Goal: Transaction & Acquisition: Purchase product/service

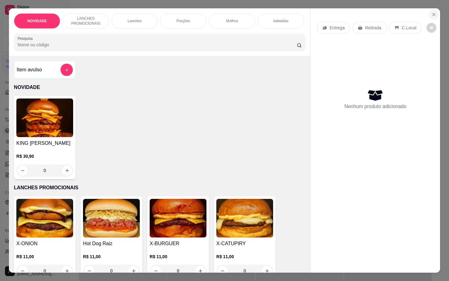
click at [429, 11] on button "Close" at bounding box center [434, 15] width 10 height 10
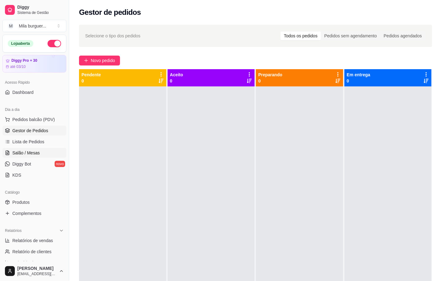
click at [39, 155] on link "Salão / Mesas" at bounding box center [34, 153] width 64 height 10
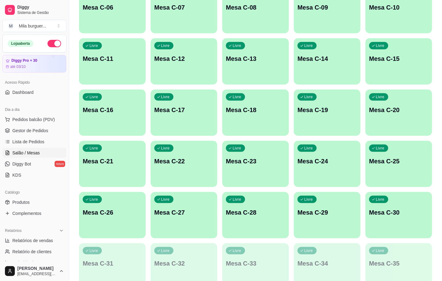
scroll to position [231, 0]
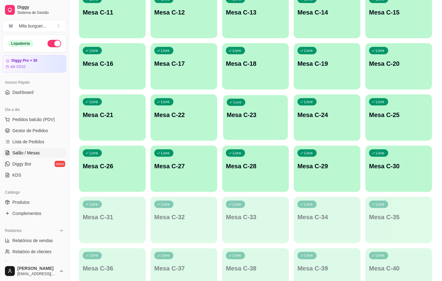
click at [262, 128] on div "Livre Mesa C-23" at bounding box center [255, 114] width 65 height 38
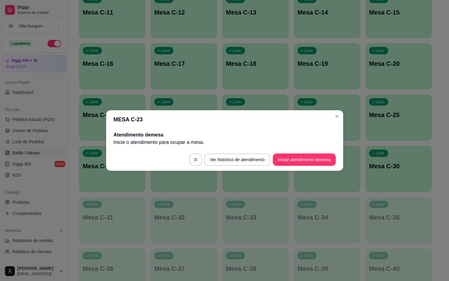
click at [297, 168] on footer "Ver histórico de atendimento Iniciar atendimento de mesa" at bounding box center [224, 159] width 237 height 22
click at [299, 168] on footer "Ver histórico de atendimento Iniciar atendimento de mesa" at bounding box center [224, 159] width 237 height 22
click at [306, 165] on button "Iniciar atendimento de mesa" at bounding box center [304, 159] width 63 height 12
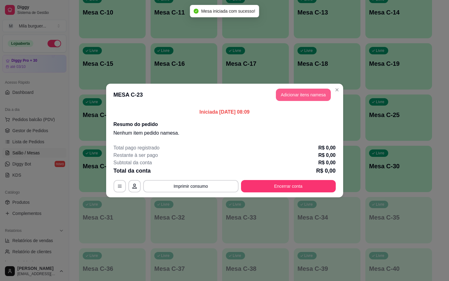
click at [311, 93] on button "Adicionar itens na mesa" at bounding box center [303, 95] width 55 height 12
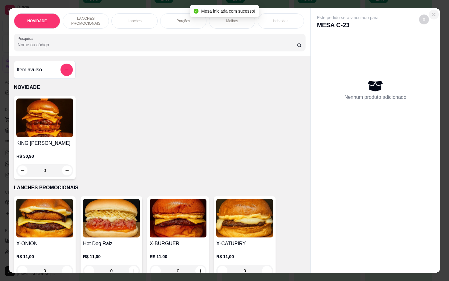
click at [432, 13] on icon "Close" at bounding box center [433, 14] width 2 height 2
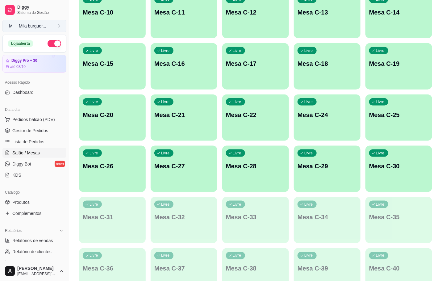
click at [40, 21] on button "M Mila burguer ..." at bounding box center [34, 26] width 64 height 12
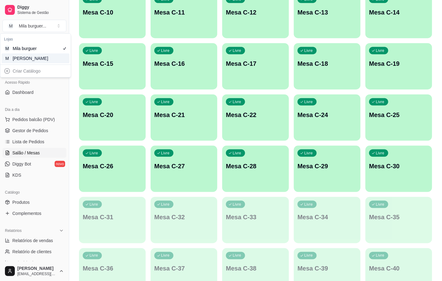
click at [56, 57] on div "M Mila Salgados" at bounding box center [36, 58] width 68 height 10
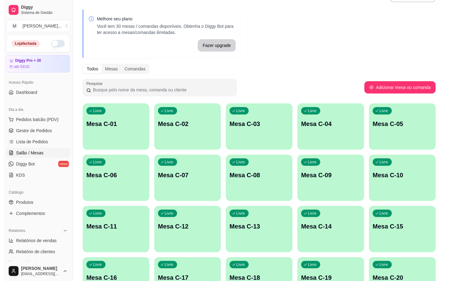
scroll to position [168, 0]
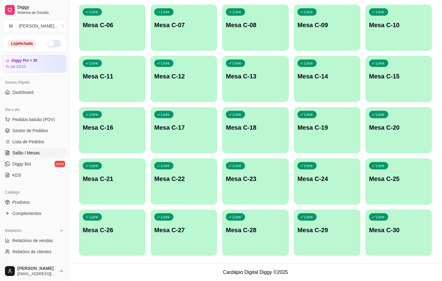
click at [250, 193] on div "Livre Mesa C-23" at bounding box center [255, 177] width 67 height 39
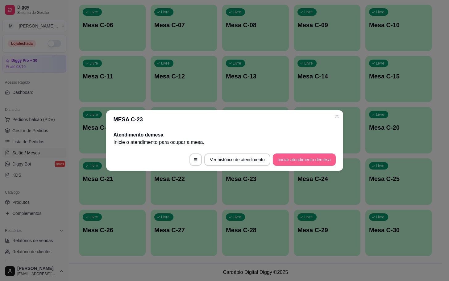
click at [284, 154] on button "Iniciar atendimento de mesa" at bounding box center [304, 159] width 63 height 12
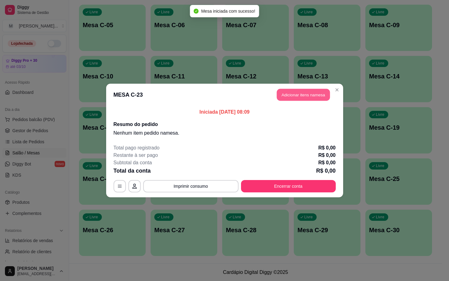
click at [304, 101] on button "Adicionar itens na mesa" at bounding box center [303, 95] width 53 height 12
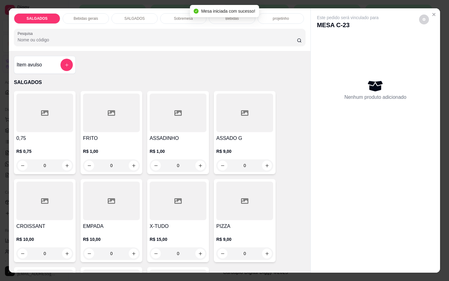
click at [107, 119] on div at bounding box center [111, 112] width 57 height 39
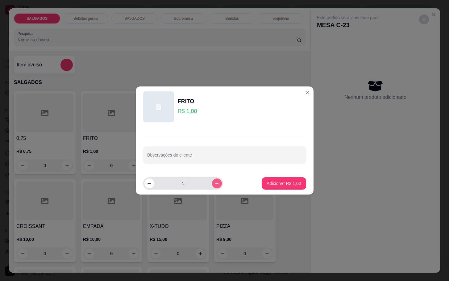
click at [212, 182] on button "increase-product-quantity" at bounding box center [217, 183] width 10 height 10
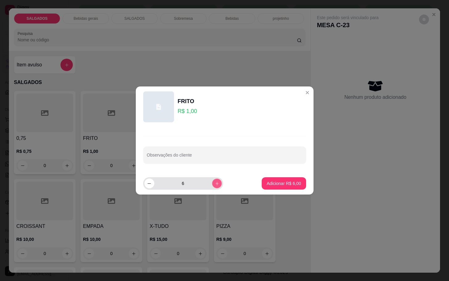
click at [212, 182] on button "increase-product-quantity" at bounding box center [217, 183] width 10 height 10
type input "10"
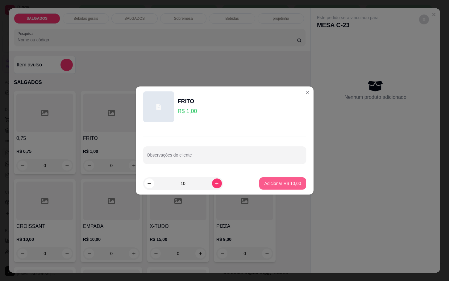
click at [279, 184] on p "Adicionar R$ 10,00" at bounding box center [282, 183] width 37 height 6
type input "10"
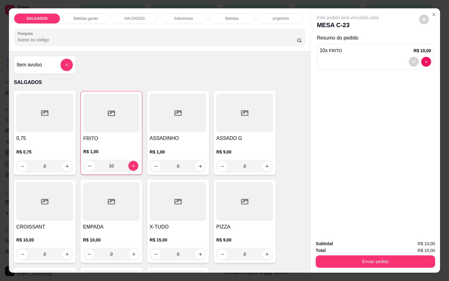
click at [91, 18] on p "Bebidas gerais" at bounding box center [85, 18] width 24 height 5
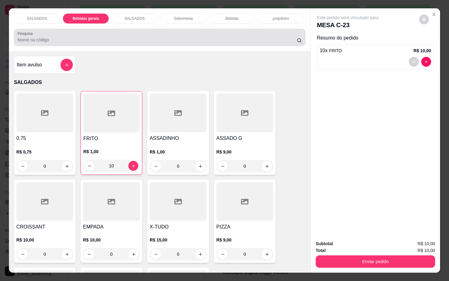
scroll to position [15, 0]
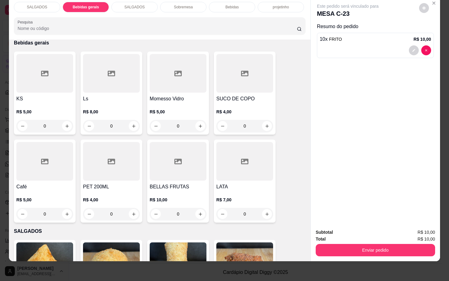
click at [23, 4] on div "SALGADOS" at bounding box center [37, 7] width 46 height 10
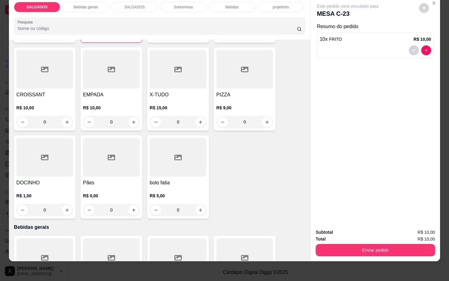
scroll to position [167, 0]
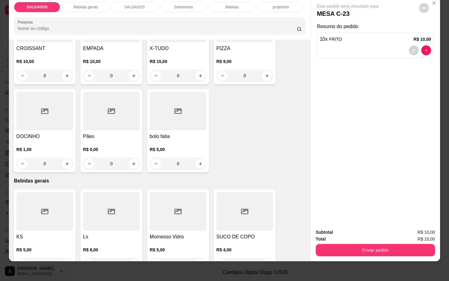
click at [107, 133] on h4 "Pães" at bounding box center [111, 136] width 57 height 7
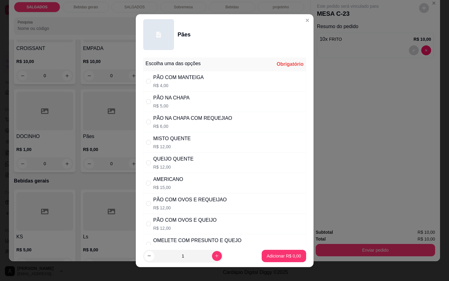
click at [184, 106] on p "R$ 5,00" at bounding box center [171, 106] width 36 height 6
radio input "true"
click at [267, 254] on p "Adicionar R$ 5,00" at bounding box center [284, 256] width 34 height 6
type input "1"
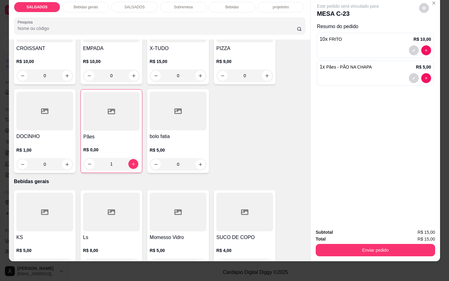
click at [126, 104] on div at bounding box center [111, 111] width 56 height 39
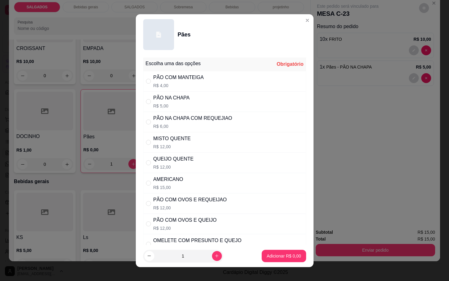
click at [203, 145] on div "MISTO QUENTE R$ 12,00" at bounding box center [224, 142] width 163 height 20
radio input "true"
click at [212, 253] on button "increase-product-quantity" at bounding box center [217, 256] width 10 height 10
type input "2"
click at [264, 257] on p "Adicionar R$ 24,00" at bounding box center [282, 256] width 37 height 6
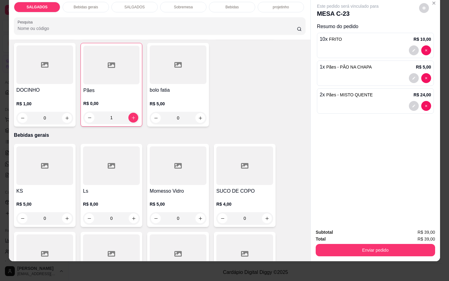
scroll to position [306, 0]
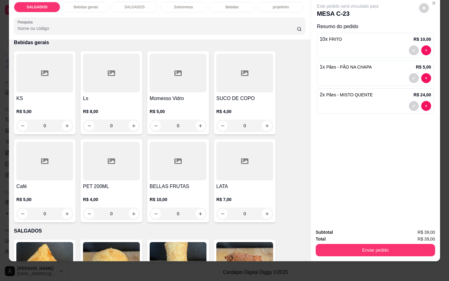
click at [53, 170] on div at bounding box center [44, 161] width 57 height 39
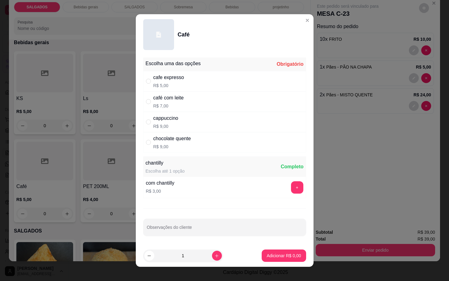
click at [170, 124] on p "R$ 9,00" at bounding box center [165, 126] width 25 height 6
radio input "true"
click at [282, 252] on button "Adicionar R$ 9,00" at bounding box center [284, 255] width 44 height 12
type input "1"
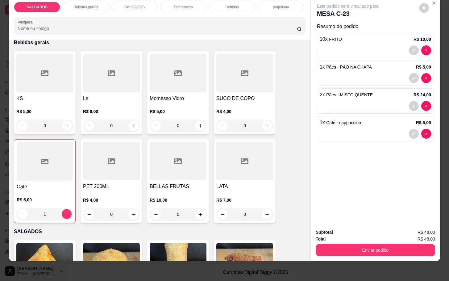
click at [54, 174] on div at bounding box center [45, 161] width 56 height 39
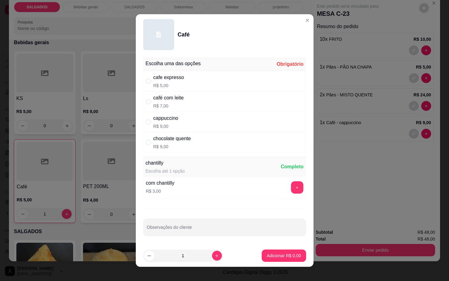
click at [225, 100] on div "café com leite R$ 7,00" at bounding box center [224, 101] width 163 height 20
radio input "true"
click at [282, 251] on button "Adicionar R$ 7,00" at bounding box center [283, 256] width 43 height 12
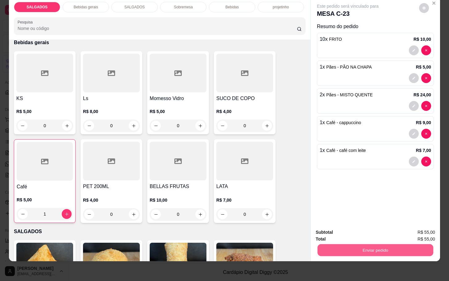
click at [326, 244] on button "Enviar pedido" at bounding box center [375, 250] width 116 height 12
click at [337, 223] on button "Não registrar e enviar pedido" at bounding box center [354, 227] width 62 height 11
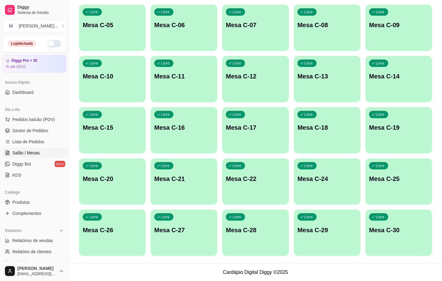
click at [210, 252] on div "button" at bounding box center [184, 251] width 67 height 7
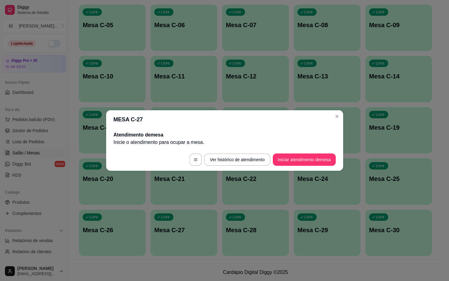
click at [296, 168] on footer "Ver histórico de atendimento Iniciar atendimento de mesa" at bounding box center [224, 159] width 237 height 22
click at [296, 167] on footer "Ver histórico de atendimento Iniciar atendimento de mesa" at bounding box center [224, 159] width 237 height 22
click at [290, 162] on button "Iniciar atendimento de mesa" at bounding box center [304, 160] width 61 height 12
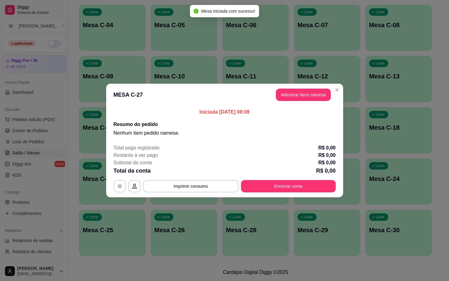
click at [295, 97] on button "Adicionar itens na mesa" at bounding box center [303, 95] width 55 height 12
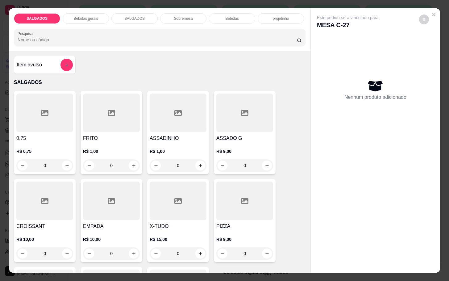
click at [110, 129] on div at bounding box center [111, 112] width 57 height 39
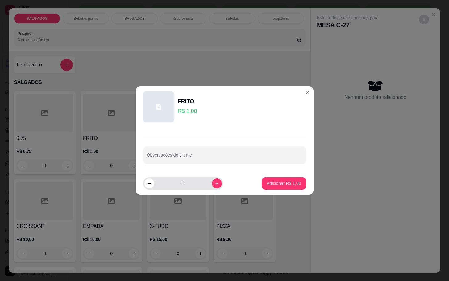
click at [213, 188] on div "1" at bounding box center [182, 183] width 77 height 12
click at [212, 188] on div "1" at bounding box center [182, 183] width 77 height 12
click at [214, 184] on icon "increase-product-quantity" at bounding box center [216, 183] width 5 height 5
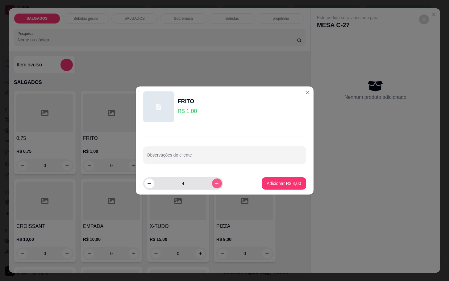
click at [214, 184] on icon "increase-product-quantity" at bounding box center [216, 183] width 5 height 5
click at [212, 188] on button "increase-product-quantity" at bounding box center [217, 183] width 10 height 10
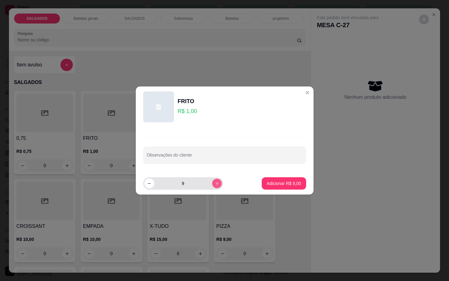
click at [212, 188] on button "increase-product-quantity" at bounding box center [217, 183] width 10 height 10
type input "10"
click at [269, 186] on p "Adicionar R$ 10,00" at bounding box center [282, 183] width 37 height 6
type input "10"
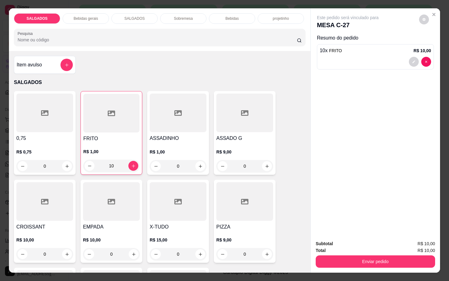
click at [77, 8] on div "SALGADOS Bebidas gerais SALGADOS Sobremesa Bebidas projetinho Pesquisa" at bounding box center [159, 29] width 301 height 43
click at [75, 8] on div "SALGADOS Bebidas gerais SALGADOS Sobremesa Bebidas projetinho Pesquisa" at bounding box center [159, 29] width 301 height 43
click at [81, 20] on div "Bebidas gerais" at bounding box center [86, 18] width 46 height 10
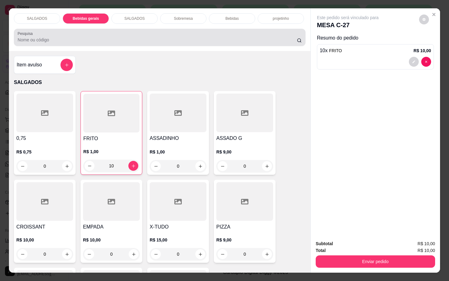
scroll to position [15, 0]
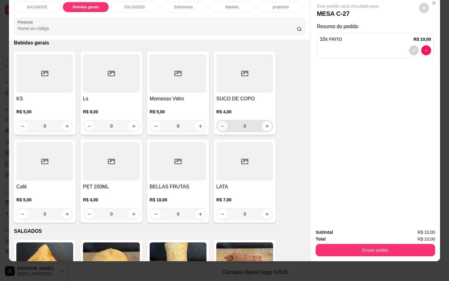
click at [228, 95] on h4 "SUCO DE COPO" at bounding box center [244, 98] width 57 height 7
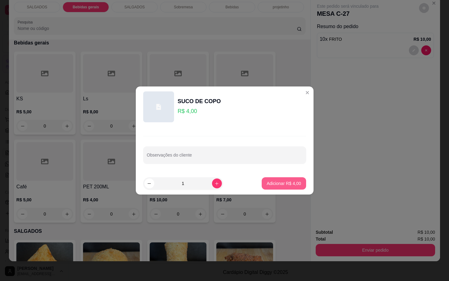
click at [276, 182] on p "Adicionar R$ 4,00" at bounding box center [284, 183] width 34 height 6
type input "1"
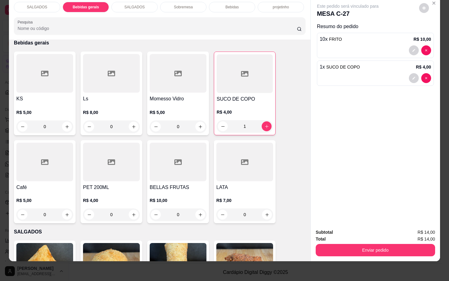
drag, startPoint x: 378, startPoint y: 260, endPoint x: 375, endPoint y: 258, distance: 3.3
click at [377, 260] on div "SALGADOS Bebidas gerais SALGADOS Sobremesa Bebidas projetinho Pesquisa Item avu…" at bounding box center [224, 140] width 449 height 281
click at [373, 246] on button "Enviar pedido" at bounding box center [375, 250] width 119 height 12
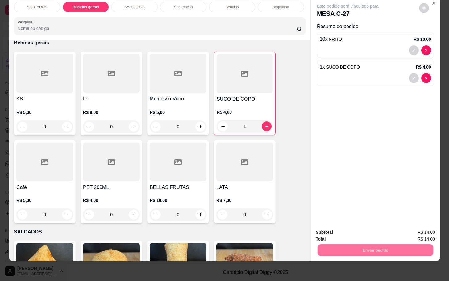
click at [356, 230] on button "Não registrar e enviar pedido" at bounding box center [354, 228] width 64 height 12
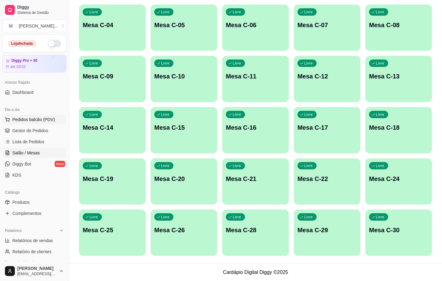
click at [26, 121] on span "Pedidos balcão (PDV)" at bounding box center [33, 119] width 43 height 6
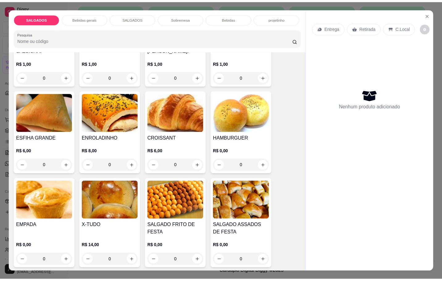
scroll to position [694, 0]
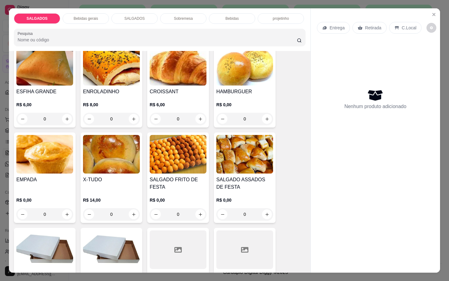
click at [180, 155] on img at bounding box center [178, 154] width 57 height 39
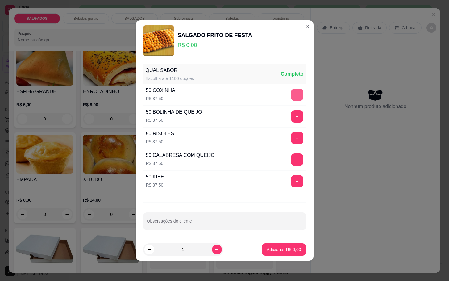
click at [291, 95] on button "+" at bounding box center [297, 95] width 12 height 12
click at [291, 119] on button "+" at bounding box center [297, 116] width 12 height 12
click at [291, 140] on button "+" at bounding box center [297, 138] width 12 height 12
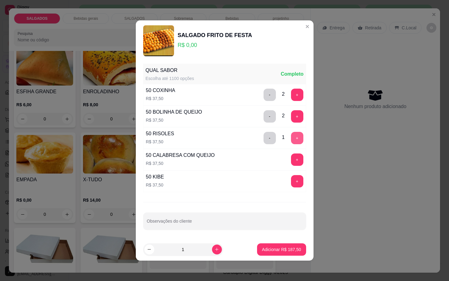
click at [291, 134] on button "+" at bounding box center [297, 138] width 12 height 12
click at [291, 162] on button "+" at bounding box center [297, 159] width 12 height 12
click at [272, 246] on button "Adicionar R$ 262,50" at bounding box center [281, 249] width 49 height 12
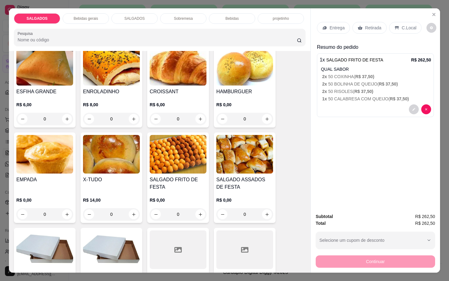
click at [365, 25] on p "Retirada" at bounding box center [373, 28] width 16 height 6
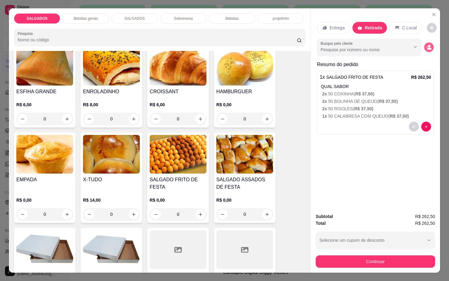
click at [428, 43] on button "decrease-product-quantity" at bounding box center [429, 48] width 10 height 10
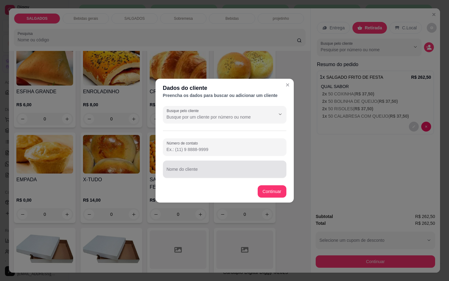
click at [196, 171] on input "Nome do cliente" at bounding box center [225, 171] width 116 height 6
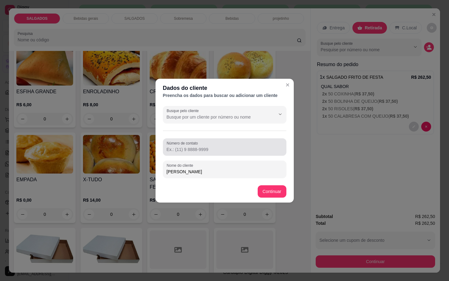
type input "[PERSON_NAME]"
click at [191, 149] on input "Número de contato" at bounding box center [225, 149] width 116 height 6
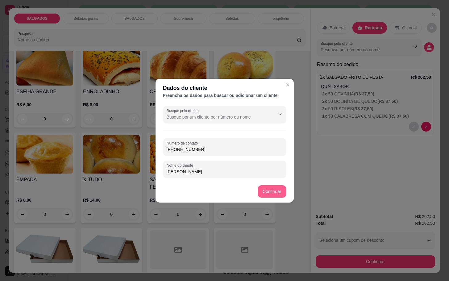
type input "[PHONE_NUMBER]"
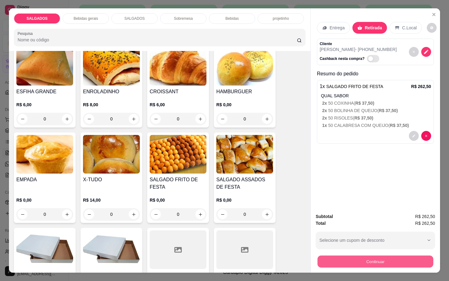
click at [364, 262] on button "Continuar" at bounding box center [375, 261] width 116 height 12
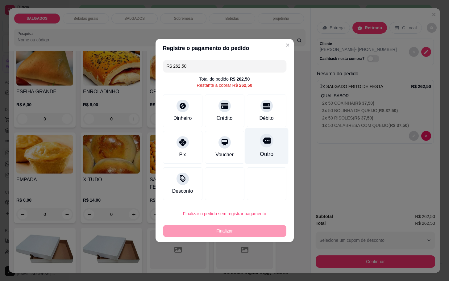
click at [261, 147] on div "Outro" at bounding box center [266, 146] width 43 height 36
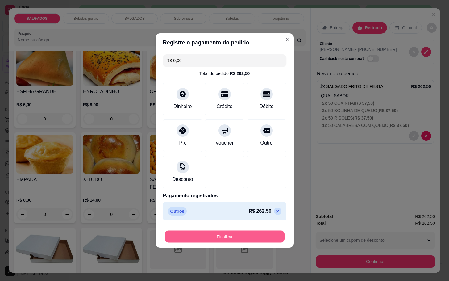
click at [243, 234] on button "Finalizar" at bounding box center [225, 236] width 120 height 12
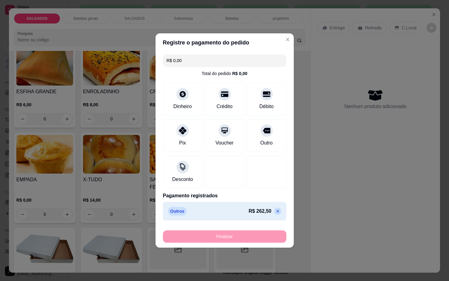
type input "-R$ 262,50"
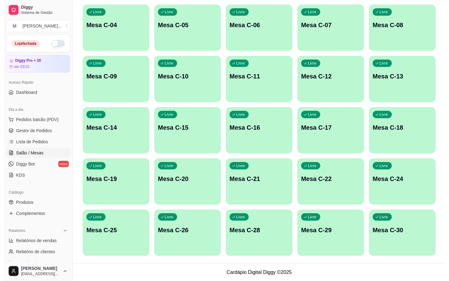
scroll to position [75, 0]
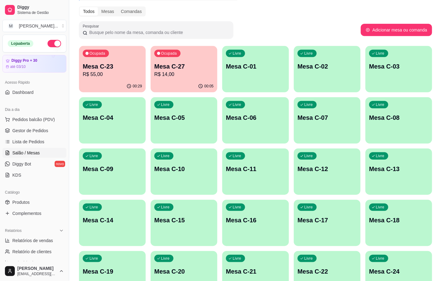
click at [172, 74] on p "R$ 14,00" at bounding box center [183, 74] width 59 height 7
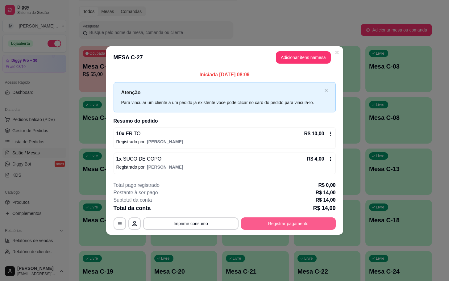
click at [306, 227] on button "Registrar pagamento" at bounding box center [288, 223] width 95 height 12
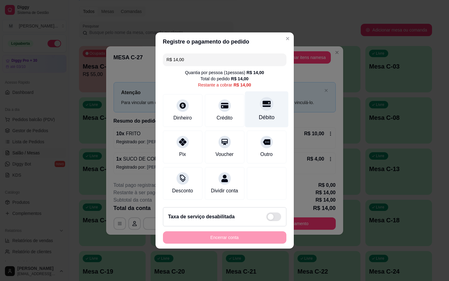
click at [260, 114] on div "Débito" at bounding box center [267, 117] width 16 height 8
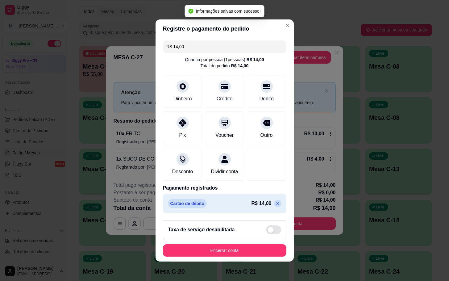
type input "R$ 0,00"
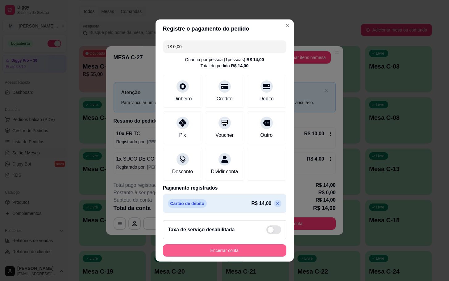
click at [241, 251] on button "Encerrar conta" at bounding box center [224, 250] width 123 height 12
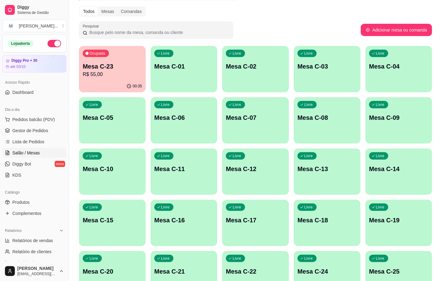
click at [103, 80] on div "Ocupada Mesa C-23 R$ 55,00" at bounding box center [112, 63] width 67 height 34
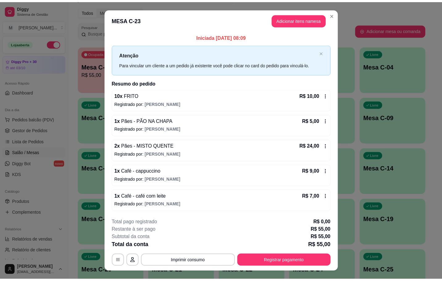
scroll to position [12, 0]
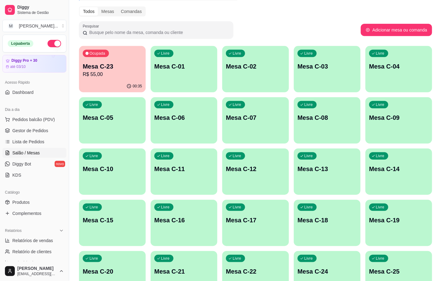
click at [120, 62] on p "Mesa C-23" at bounding box center [112, 66] width 59 height 9
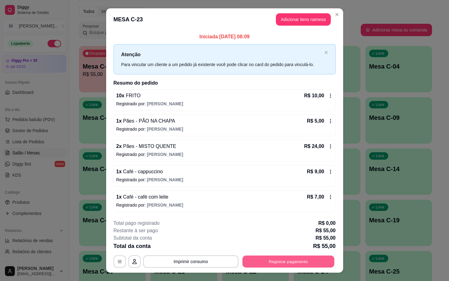
click at [256, 262] on button "Registrar pagamento" at bounding box center [288, 261] width 92 height 12
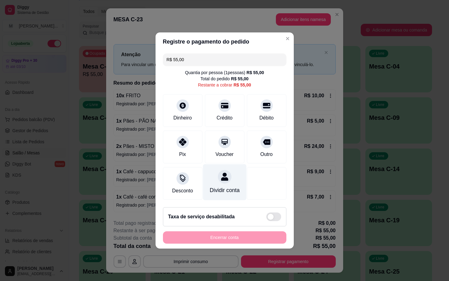
click at [218, 186] on div "Dividir conta" at bounding box center [224, 190] width 30 height 8
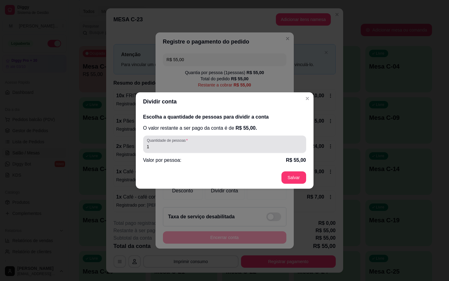
click at [154, 145] on input "1" at bounding box center [224, 146] width 155 height 6
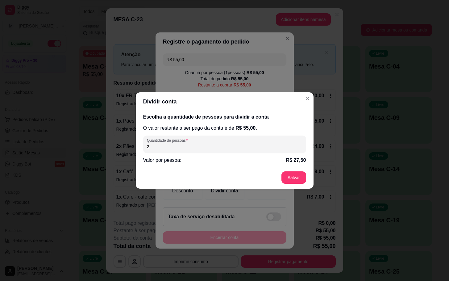
type input "2"
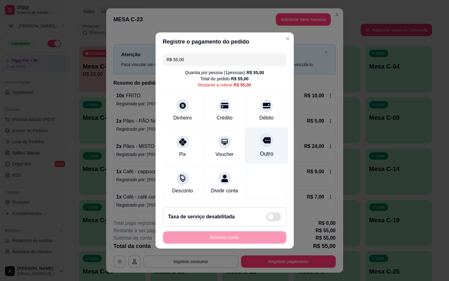
click at [268, 143] on div "Outro" at bounding box center [266, 146] width 43 height 36
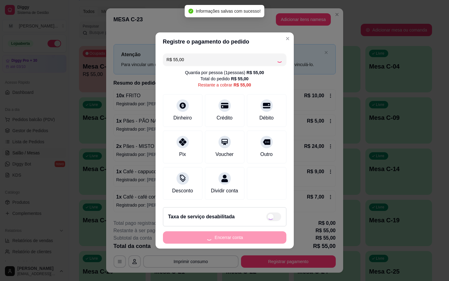
type input "R$ 0,00"
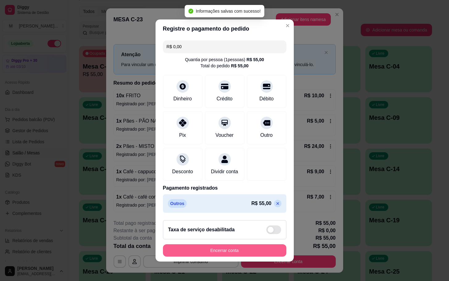
click at [196, 256] on button "Encerrar conta" at bounding box center [224, 250] width 123 height 12
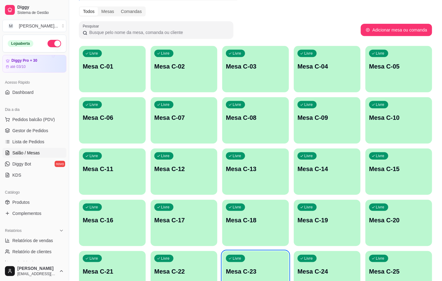
click at [402, 124] on div "Livre Mesa C-10" at bounding box center [398, 116] width 67 height 39
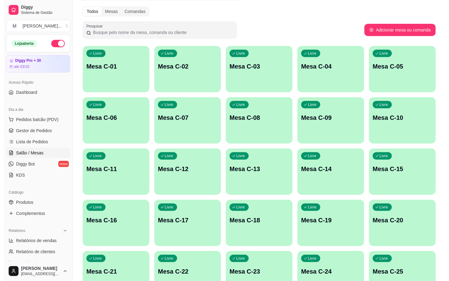
scroll to position [168, 0]
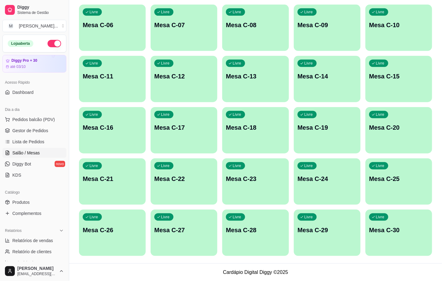
click at [221, 233] on div "Livre Mesa C-01 Livre Mesa C-02 Livre Mesa C-03 Livre Mesa C-04 Livre Mesa C-05…" at bounding box center [255, 104] width 353 height 302
click at [213, 236] on div "Livre Mesa C-27" at bounding box center [183, 229] width 65 height 38
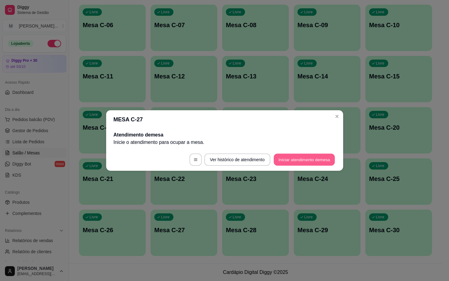
click at [312, 162] on button "Iniciar atendimento de mesa" at bounding box center [304, 160] width 61 height 12
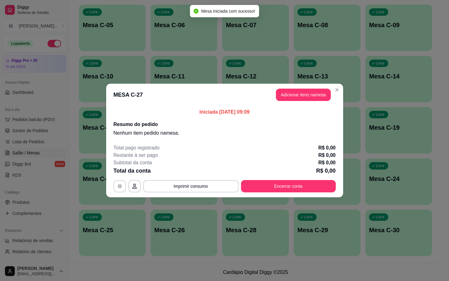
click at [311, 103] on header "MESA C-27 Adicionar itens na mesa" at bounding box center [224, 95] width 237 height 22
click at [311, 99] on button "Adicionar itens na mesa" at bounding box center [303, 95] width 53 height 12
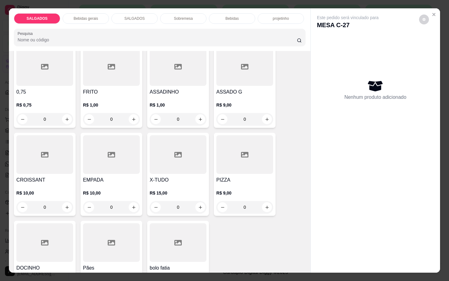
scroll to position [0, 0]
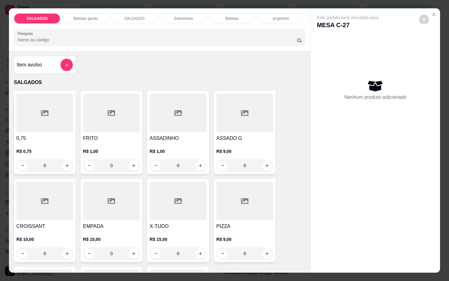
click at [112, 143] on div "R$ 1,00 0" at bounding box center [111, 157] width 57 height 30
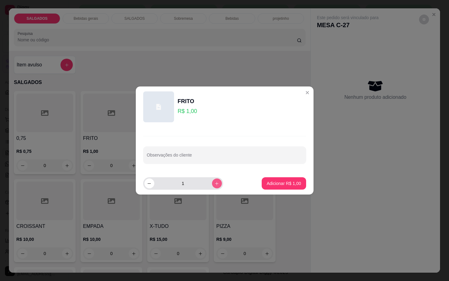
click at [214, 184] on icon "increase-product-quantity" at bounding box center [216, 183] width 5 height 5
type input "2"
click at [267, 185] on p "Adicionar R$ 2,00" at bounding box center [283, 183] width 33 height 6
type input "2"
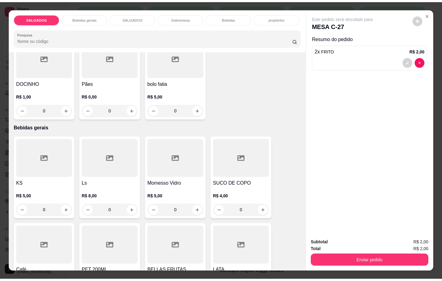
scroll to position [370, 0]
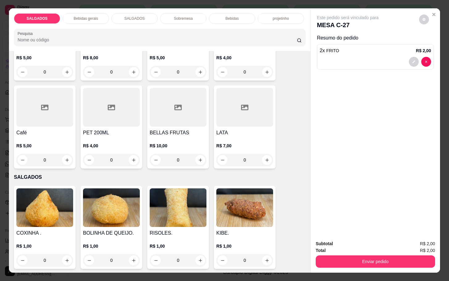
click at [59, 136] on div "R$ 5,00 0" at bounding box center [44, 151] width 57 height 30
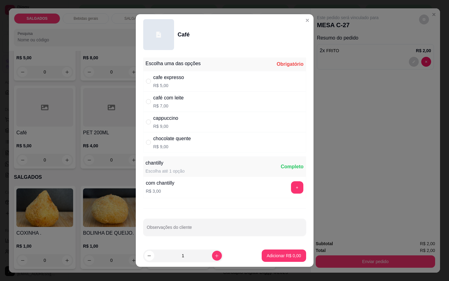
click at [210, 86] on div "cafe expresso R$ 5,00" at bounding box center [224, 81] width 163 height 20
radio input "true"
click at [262, 255] on button "Adicionar R$ 5,00" at bounding box center [284, 255] width 44 height 12
type input "1"
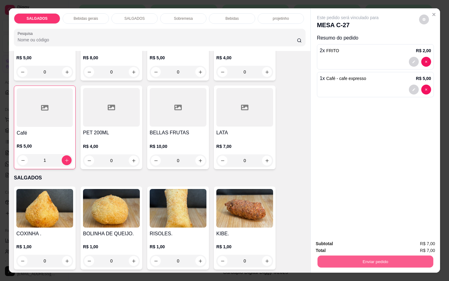
click at [362, 256] on button "Enviar pedido" at bounding box center [375, 261] width 116 height 12
click at [371, 240] on button "Não registrar e enviar pedido" at bounding box center [354, 243] width 64 height 12
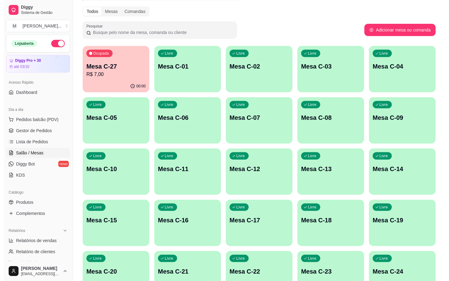
scroll to position [0, 0]
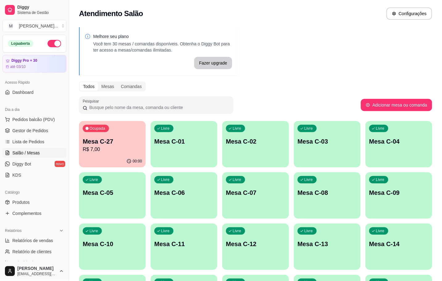
click at [84, 143] on p "Mesa C-27" at bounding box center [112, 141] width 59 height 9
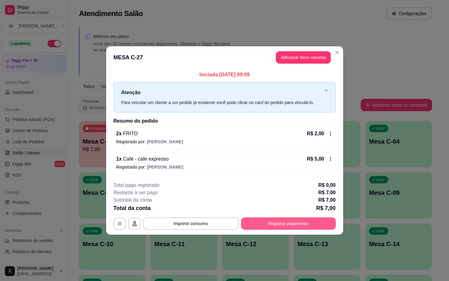
click at [304, 218] on button "Registrar pagamento" at bounding box center [288, 223] width 95 height 12
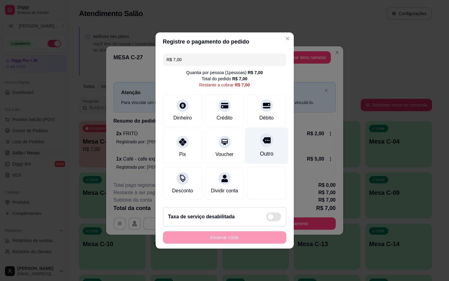
click at [262, 152] on div "Outro" at bounding box center [266, 154] width 14 height 8
type input "R$ 0,00"
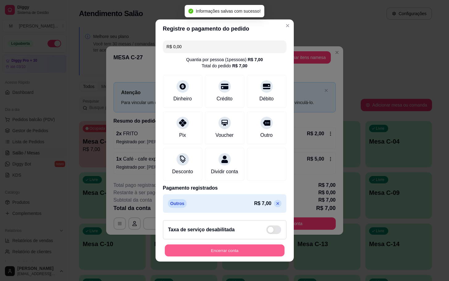
click at [239, 256] on button "Encerrar conta" at bounding box center [225, 250] width 120 height 12
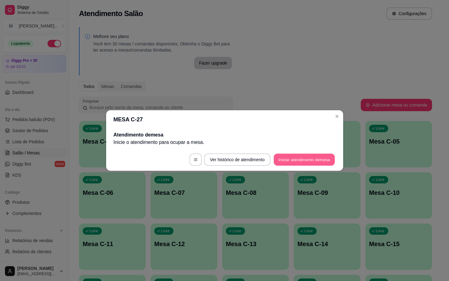
click at [313, 156] on button "Iniciar atendimento de mesa" at bounding box center [304, 160] width 61 height 12
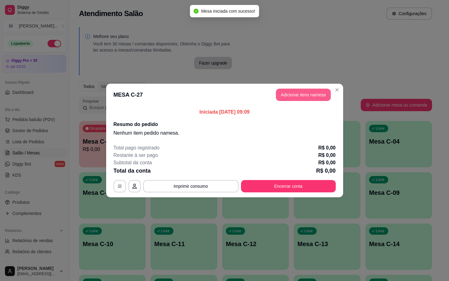
click at [309, 94] on button "Adicionar itens na mesa" at bounding box center [303, 95] width 55 height 12
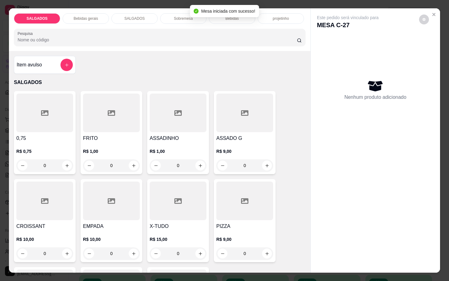
click at [118, 162] on input "0" at bounding box center [111, 165] width 35 height 12
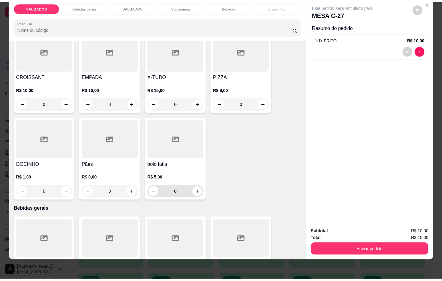
scroll to position [231, 0]
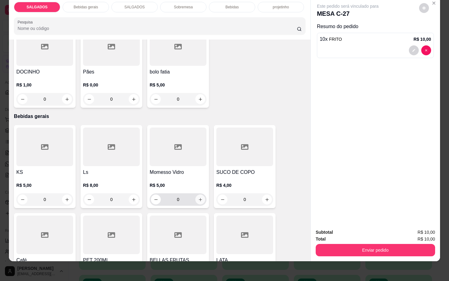
type input "10"
click at [199, 194] on button "increase-product-quantity" at bounding box center [200, 199] width 10 height 10
type input "1"
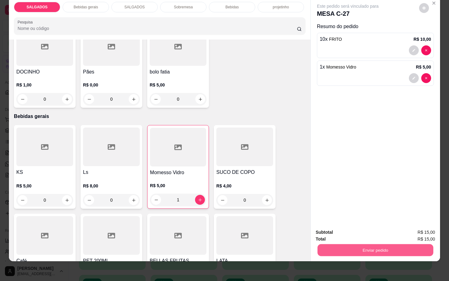
click at [407, 244] on button "Enviar pedido" at bounding box center [375, 250] width 116 height 12
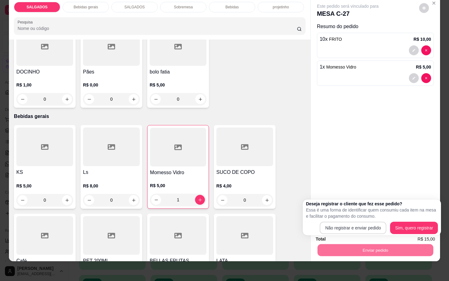
click at [369, 218] on p "Essa é uma forma de identificar quem consumiu cada item na mesa e facilitar o p…" at bounding box center [372, 213] width 132 height 12
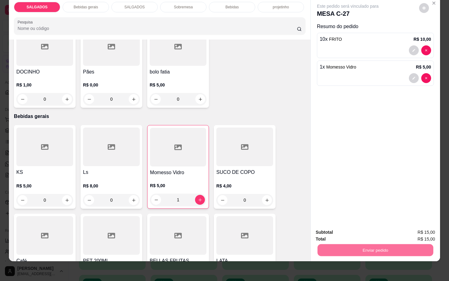
click at [373, 222] on button "Não registrar e enviar pedido" at bounding box center [354, 228] width 64 height 12
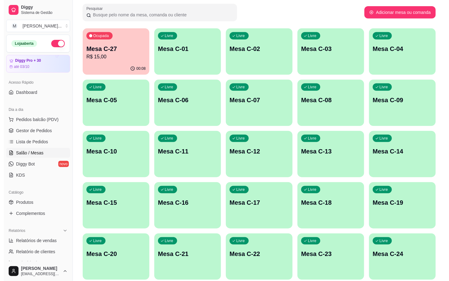
scroll to position [168, 0]
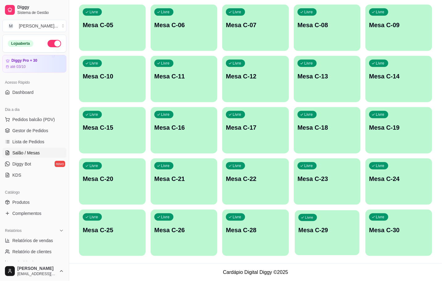
click at [341, 218] on div "Livre Mesa C-29" at bounding box center [327, 229] width 65 height 38
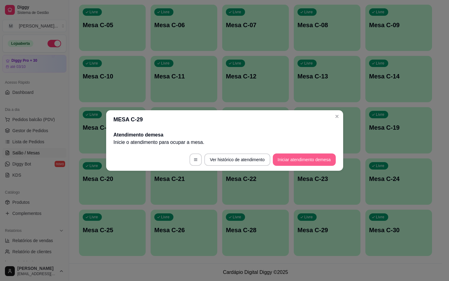
click at [299, 159] on button "Iniciar atendimento de mesa" at bounding box center [304, 159] width 63 height 12
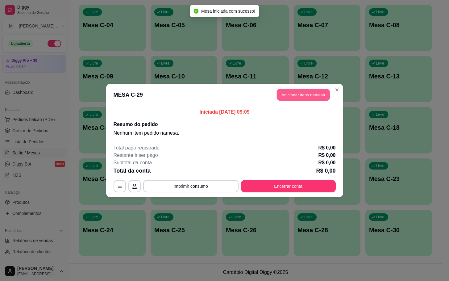
click at [292, 91] on button "Adicionar itens na mesa" at bounding box center [303, 95] width 53 height 12
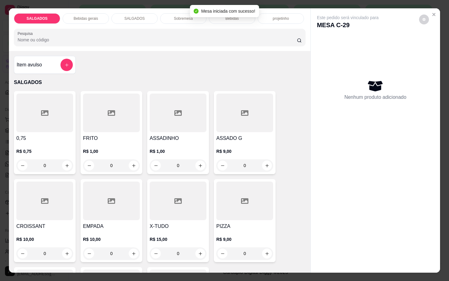
click at [118, 163] on input "0" at bounding box center [111, 165] width 35 height 12
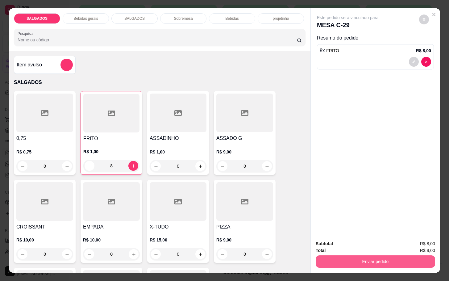
type input "8"
click at [370, 255] on button "Enviar pedido" at bounding box center [375, 261] width 119 height 12
click at [357, 240] on button "Não registrar e enviar pedido" at bounding box center [354, 243] width 64 height 12
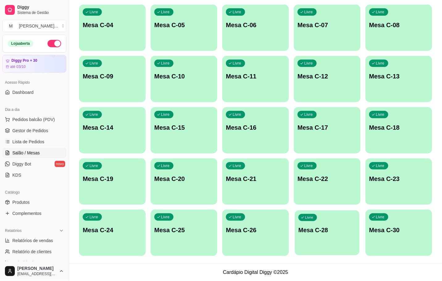
click at [343, 233] on p "Mesa C-28" at bounding box center [326, 230] width 57 height 8
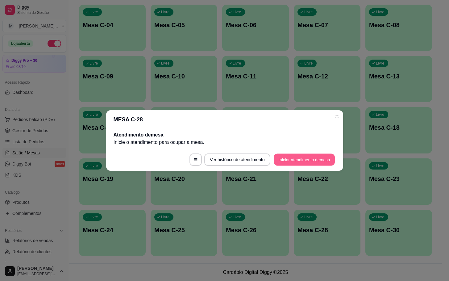
click at [303, 161] on button "Iniciar atendimento de mesa" at bounding box center [304, 160] width 61 height 12
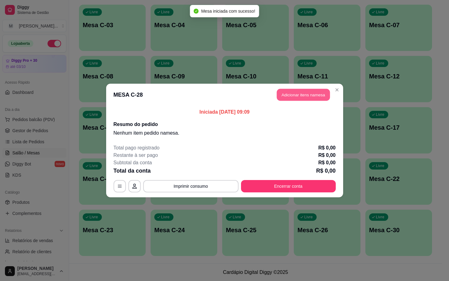
click at [302, 97] on button "Adicionar itens na mesa" at bounding box center [303, 95] width 53 height 12
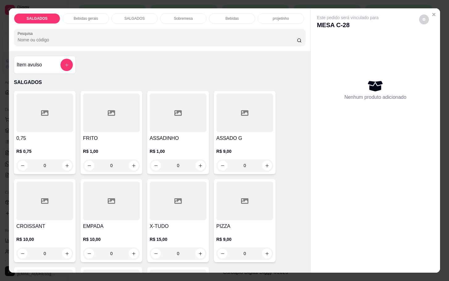
click at [185, 160] on input "0" at bounding box center [178, 165] width 35 height 12
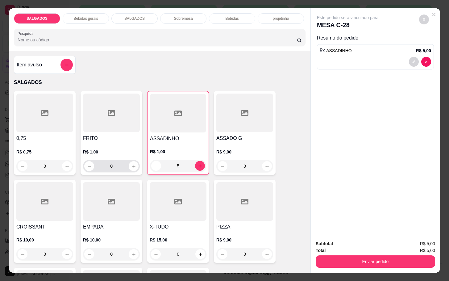
type input "5"
click at [122, 163] on input "0" at bounding box center [111, 166] width 35 height 12
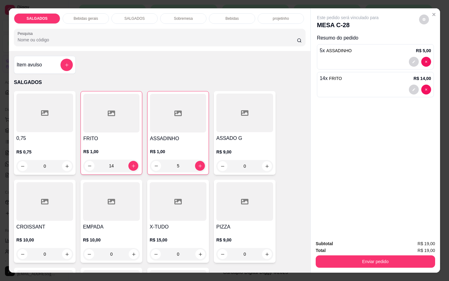
type input "14"
click at [285, 182] on div "0,75 R$ 0,75 0 FRITO R$ 1,00 14 ASSADINHO R$ 1,00 5 ASSADO G R$ 9,00 0 CROISSAN…" at bounding box center [160, 220] width 292 height 259
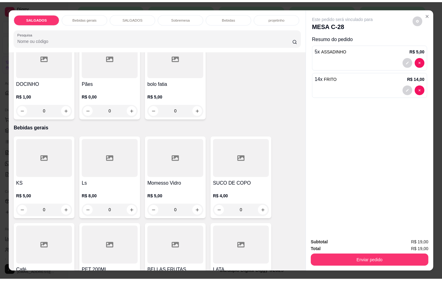
scroll to position [278, 0]
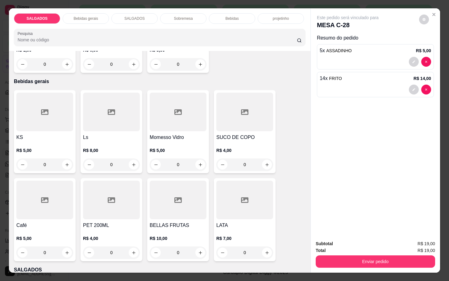
click at [53, 253] on div "0" at bounding box center [44, 252] width 57 height 12
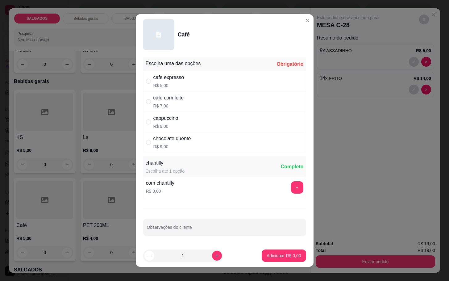
click at [163, 103] on p "R$ 7,00" at bounding box center [168, 106] width 31 height 6
radio input "true"
click at [268, 259] on button "Adicionar R$ 7,00" at bounding box center [283, 256] width 43 height 12
type input "1"
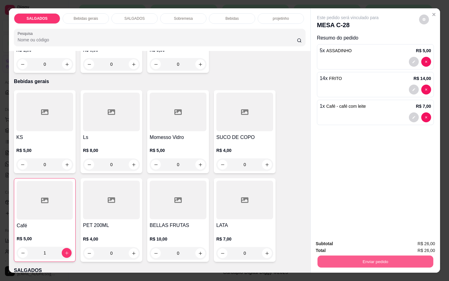
click at [356, 259] on button "Enviar pedido" at bounding box center [375, 261] width 116 height 12
click at [332, 239] on button "Não registrar e enviar pedido" at bounding box center [354, 242] width 62 height 11
click at [339, 261] on button "Enviar pedido" at bounding box center [375, 261] width 116 height 12
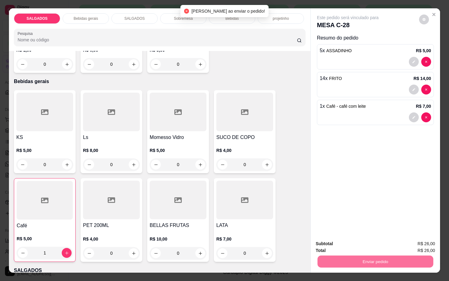
click at [339, 245] on button "Não registrar e enviar pedido" at bounding box center [354, 242] width 62 height 11
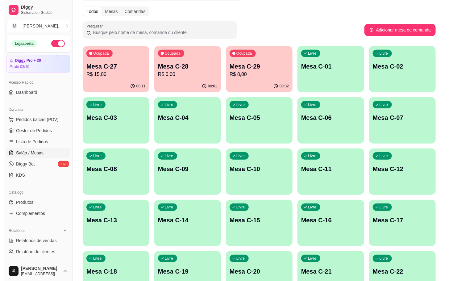
scroll to position [29, 0]
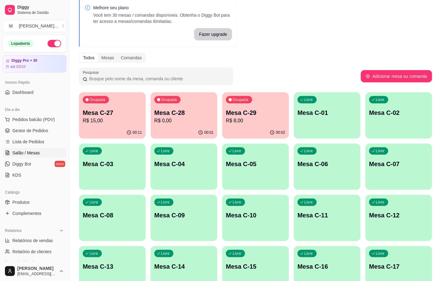
click at [135, 104] on div "Ocupada Mesa C-27 R$ 15,00" at bounding box center [112, 109] width 67 height 34
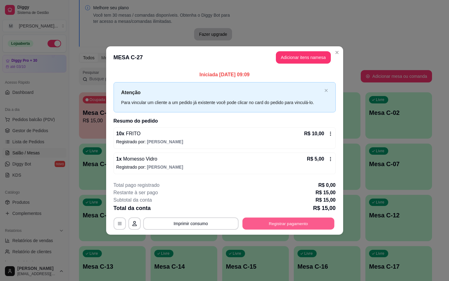
click at [288, 228] on button "Registrar pagamento" at bounding box center [288, 223] width 92 height 12
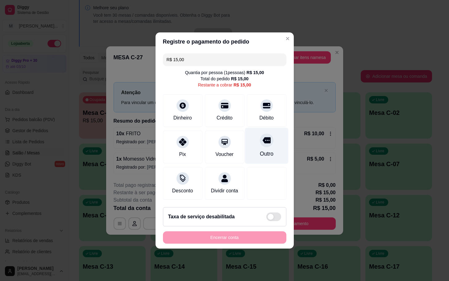
click at [260, 136] on div at bounding box center [267, 140] width 14 height 14
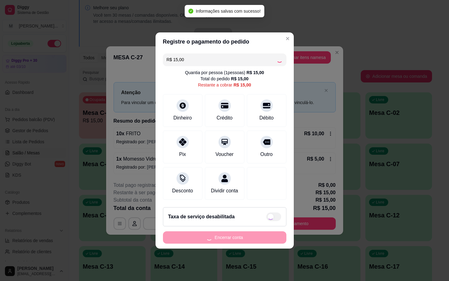
type input "R$ 0,00"
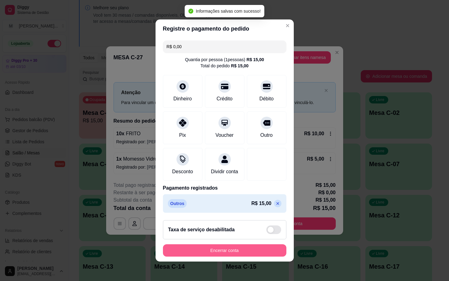
click at [238, 256] on button "Encerrar conta" at bounding box center [224, 250] width 123 height 12
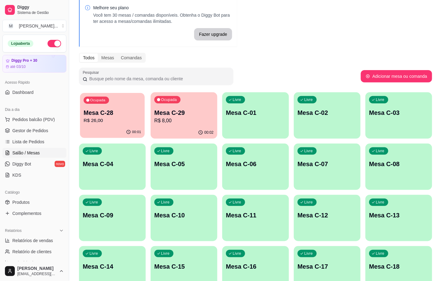
click at [115, 120] on p "R$ 26,00" at bounding box center [112, 120] width 57 height 7
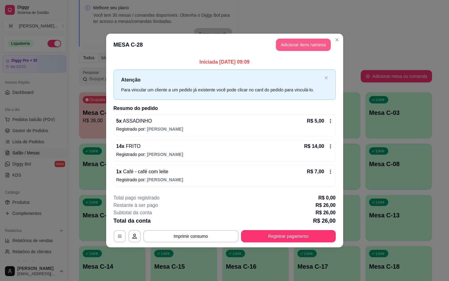
click at [321, 45] on button "Adicionar itens na mesa" at bounding box center [303, 45] width 55 height 12
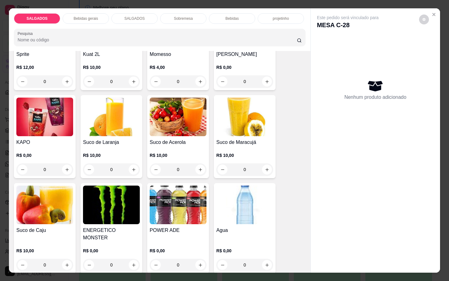
scroll to position [1064, 0]
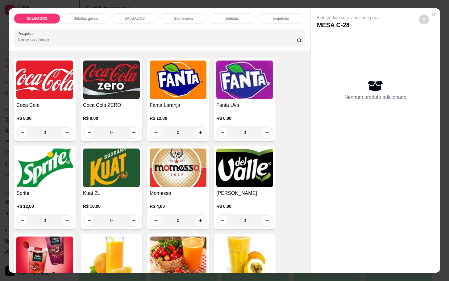
click at [243, 175] on img at bounding box center [244, 167] width 57 height 39
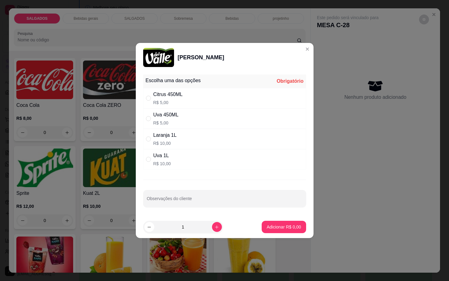
click at [176, 116] on div "Uva 450ML" at bounding box center [165, 114] width 25 height 7
radio input "true"
click at [279, 226] on p "Adicionar R$ 5,00" at bounding box center [284, 227] width 34 height 6
type input "1"
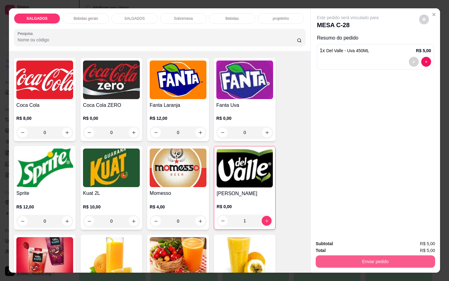
click at [336, 255] on button "Enviar pedido" at bounding box center [375, 261] width 119 height 12
click at [331, 262] on button "Enviar pedido" at bounding box center [375, 261] width 119 height 12
click at [336, 244] on button "Não registrar e enviar pedido" at bounding box center [354, 243] width 64 height 12
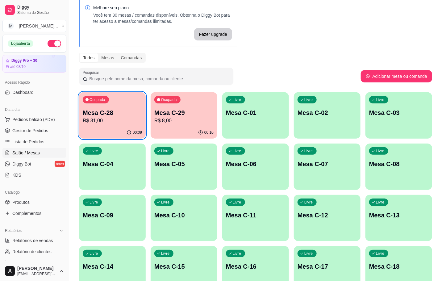
click at [116, 131] on div "00:09" at bounding box center [112, 132] width 67 height 12
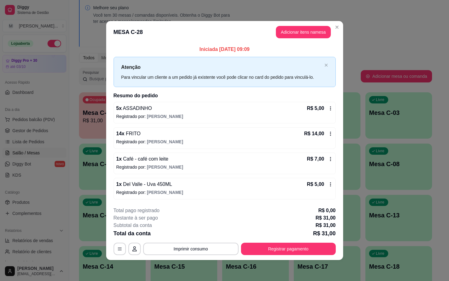
click at [294, 38] on header "MESA C-28 Adicionar itens na mesa" at bounding box center [224, 32] width 237 height 22
click at [293, 35] on button "Adicionar itens na mesa" at bounding box center [303, 32] width 53 height 12
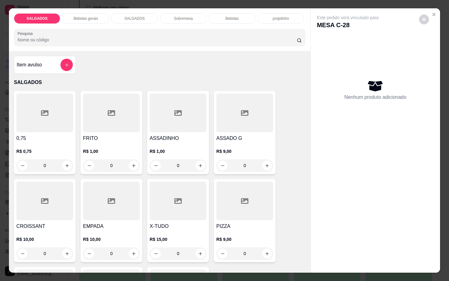
click at [123, 96] on div at bounding box center [111, 112] width 57 height 39
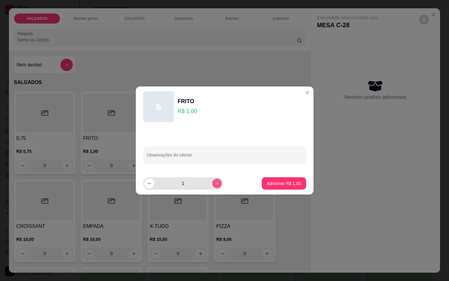
click at [214, 183] on icon "increase-product-quantity" at bounding box center [216, 183] width 5 height 5
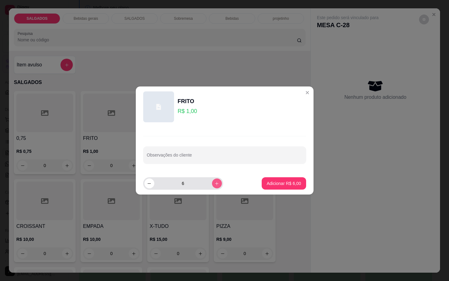
click at [214, 183] on icon "increase-product-quantity" at bounding box center [216, 183] width 5 height 5
type input "9"
click at [262, 179] on button "Adicionar R$ 9,00" at bounding box center [283, 183] width 43 height 12
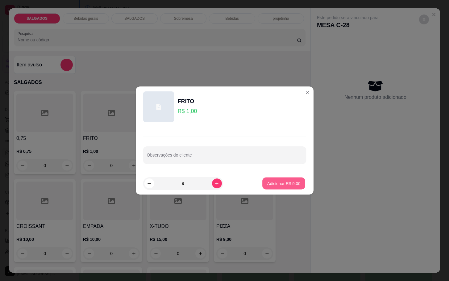
type input "9"
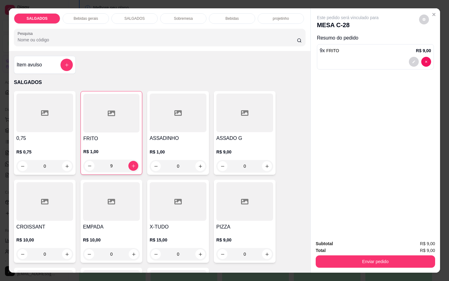
click at [340, 255] on button "Enviar pedido" at bounding box center [375, 261] width 119 height 12
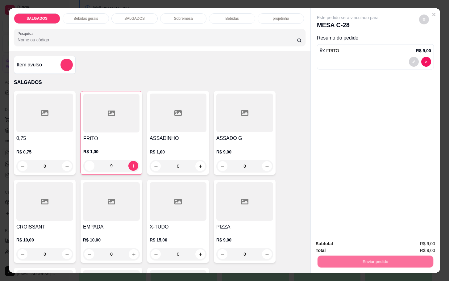
click at [338, 254] on div "Enviar pedido" at bounding box center [375, 261] width 119 height 14
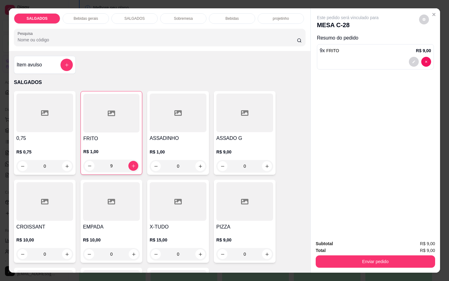
click at [366, 260] on button "Enviar pedido" at bounding box center [375, 261] width 119 height 12
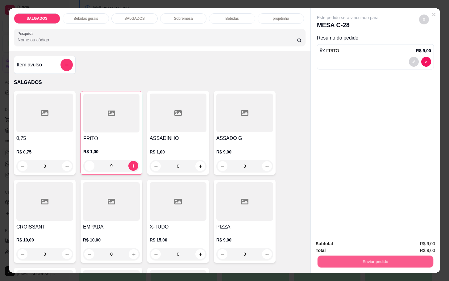
click at [365, 258] on button "Enviar pedido" at bounding box center [375, 261] width 116 height 12
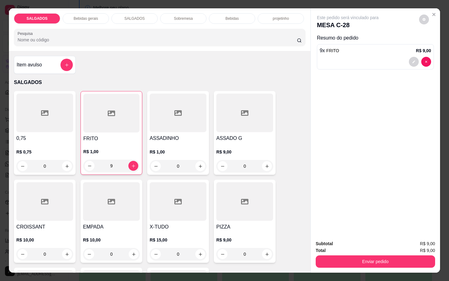
click at [353, 254] on div "Enviar pedido" at bounding box center [375, 261] width 119 height 14
click at [349, 255] on button "Enviar pedido" at bounding box center [375, 261] width 119 height 12
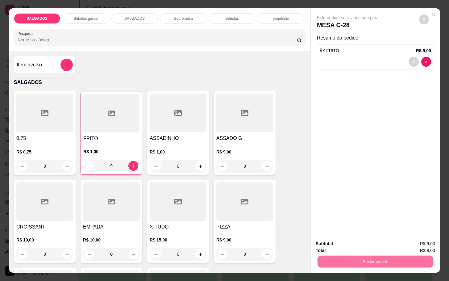
click at [353, 246] on button "Não registrar e enviar pedido" at bounding box center [354, 243] width 64 height 12
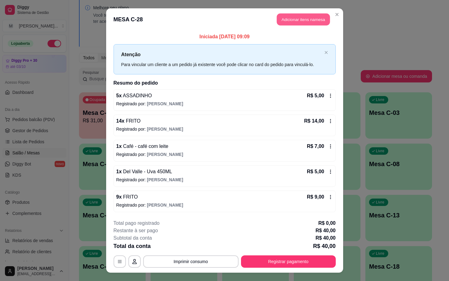
click at [282, 18] on button "Adicionar itens na mesa" at bounding box center [303, 20] width 53 height 12
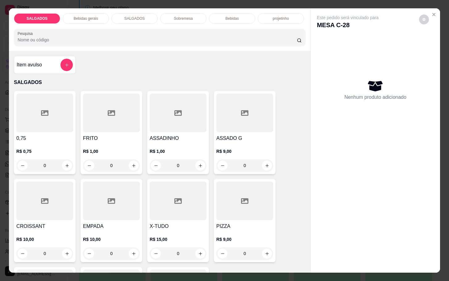
click at [101, 110] on div at bounding box center [111, 112] width 57 height 39
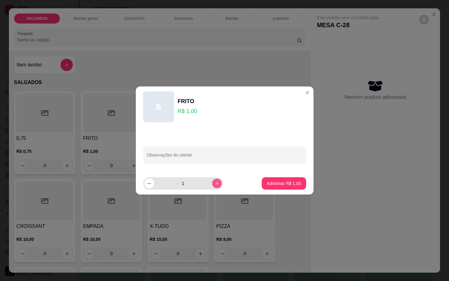
click at [212, 188] on button "increase-product-quantity" at bounding box center [217, 183] width 10 height 10
click at [216, 182] on button "increase-product-quantity" at bounding box center [217, 183] width 10 height 10
type input "5"
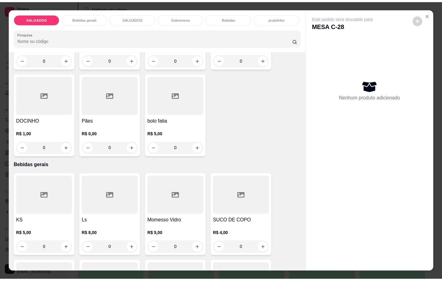
scroll to position [8, 0]
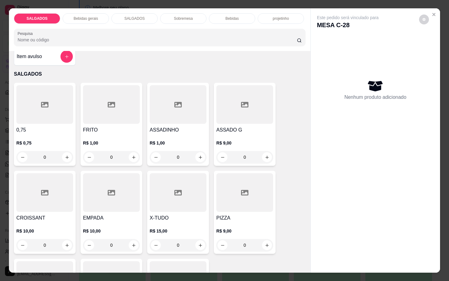
click at [93, 118] on div at bounding box center [111, 104] width 57 height 39
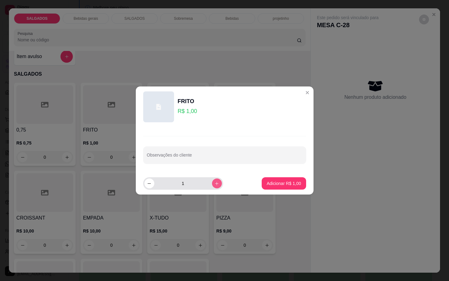
click at [214, 181] on icon "increase-product-quantity" at bounding box center [216, 183] width 5 height 5
click at [212, 180] on button "increase-product-quantity" at bounding box center [217, 183] width 10 height 10
click at [214, 180] on button "increase-product-quantity" at bounding box center [217, 183] width 10 height 10
type input "5"
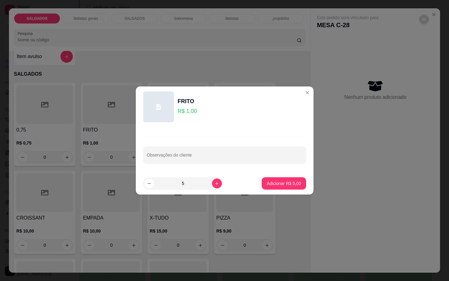
click at [285, 194] on footer "5 Adicionar R$ 5,00" at bounding box center [225, 183] width 178 height 22
click at [289, 191] on footer "5 Adicionar R$ 5,00" at bounding box center [225, 183] width 178 height 22
click at [289, 186] on button "Adicionar R$ 5,00" at bounding box center [283, 183] width 43 height 12
type input "5"
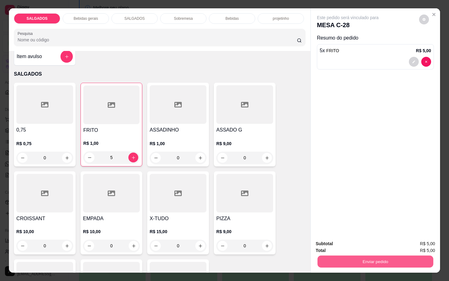
click at [343, 255] on button "Enviar pedido" at bounding box center [375, 261] width 116 height 12
click at [345, 243] on button "Não registrar e enviar pedido" at bounding box center [354, 242] width 62 height 11
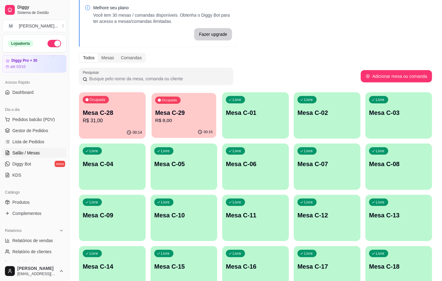
click at [184, 116] on p "Mesa C-29" at bounding box center [183, 113] width 57 height 8
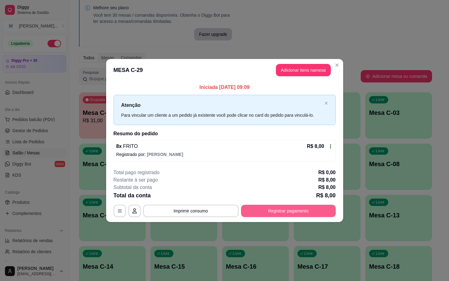
click at [296, 211] on button "Registrar pagamento" at bounding box center [288, 211] width 95 height 12
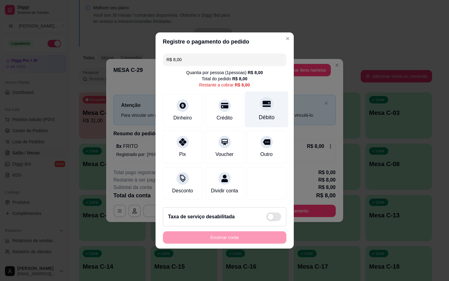
click at [251, 102] on div "Débito" at bounding box center [266, 109] width 43 height 36
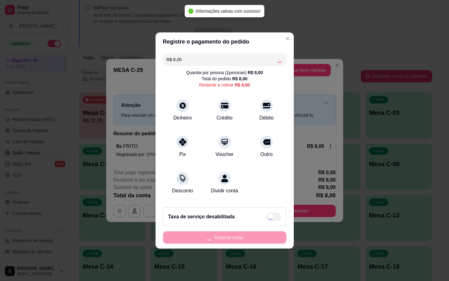
type input "R$ 0,00"
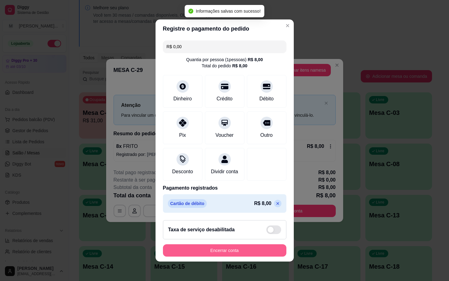
click at [240, 251] on button "Encerrar conta" at bounding box center [224, 250] width 123 height 12
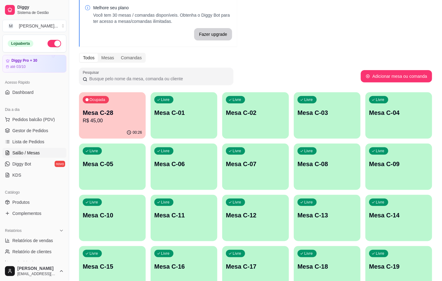
click at [105, 126] on div "Ocupada Mesa C-28 R$ 45,00" at bounding box center [112, 109] width 67 height 34
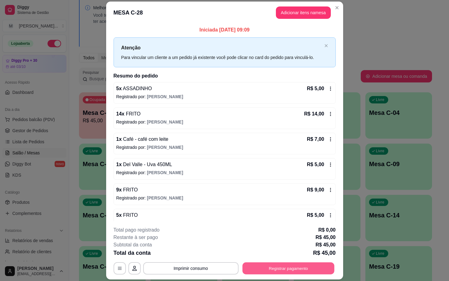
click at [263, 267] on button "Registrar pagamento" at bounding box center [288, 268] width 92 height 12
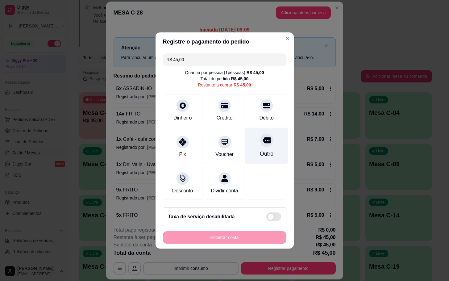
click at [250, 147] on div "Outro" at bounding box center [266, 146] width 43 height 36
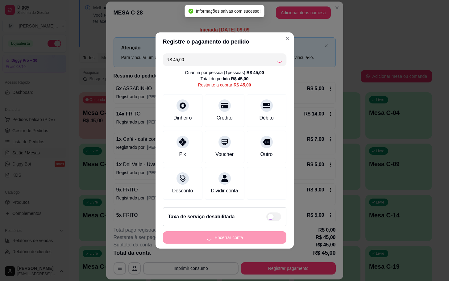
type input "R$ 0,00"
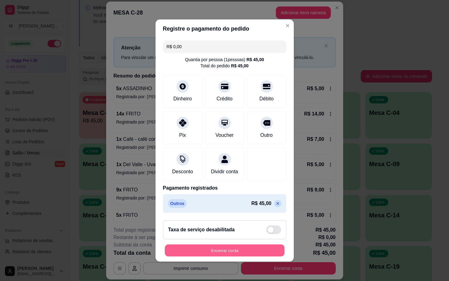
click at [227, 256] on button "Encerrar conta" at bounding box center [225, 250] width 120 height 12
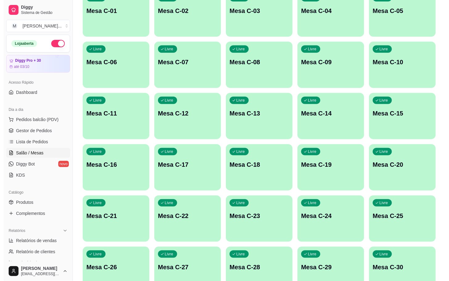
scroll to position [168, 0]
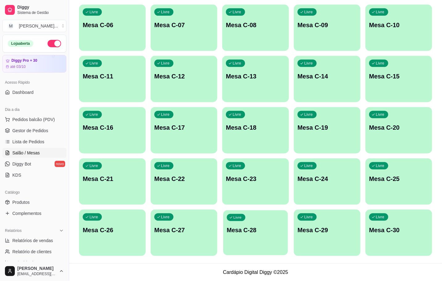
click at [241, 232] on p "Mesa C-28" at bounding box center [255, 230] width 57 height 8
click at [321, 144] on div "Livre Mesa C-19" at bounding box center [327, 126] width 67 height 39
click at [222, 233] on div "Livre Mesa C-01 Livre Mesa C-02 Livre Mesa C-03 Livre Mesa C-04 Livre Mesa C-05…" at bounding box center [255, 104] width 353 height 302
click at [239, 230] on p "Mesa C-28" at bounding box center [255, 229] width 59 height 9
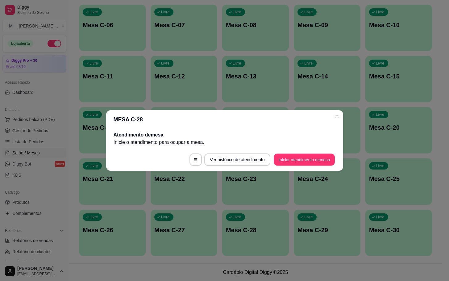
click at [306, 166] on footer "Ver histórico de atendimento Iniciar atendimento de mesa" at bounding box center [224, 159] width 237 height 22
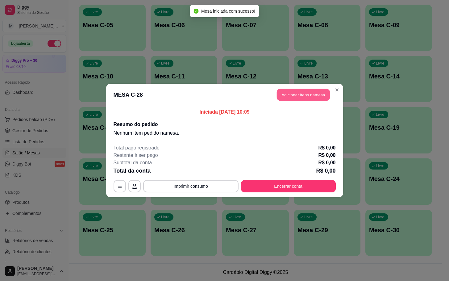
click at [300, 101] on button "Adicionar itens na mesa" at bounding box center [303, 95] width 53 height 12
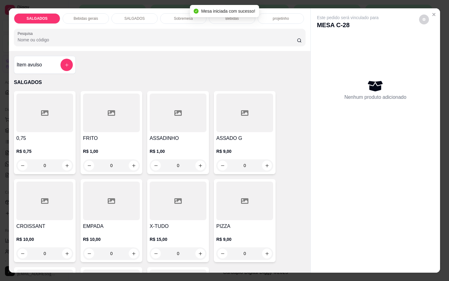
click at [111, 135] on h4 "FRITO" at bounding box center [111, 137] width 57 height 7
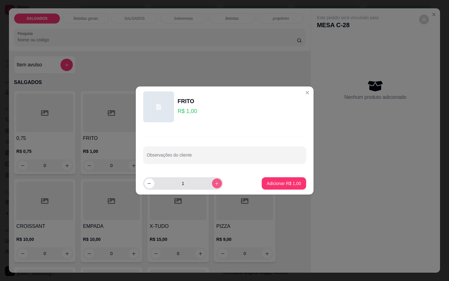
click at [214, 182] on icon "increase-product-quantity" at bounding box center [216, 183] width 5 height 5
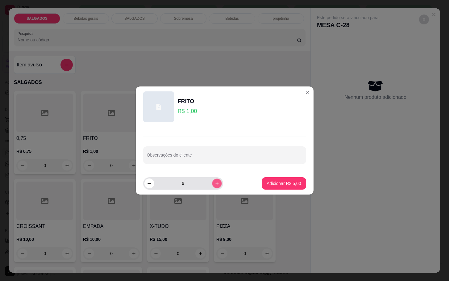
click at [214, 182] on icon "increase-product-quantity" at bounding box center [216, 183] width 5 height 5
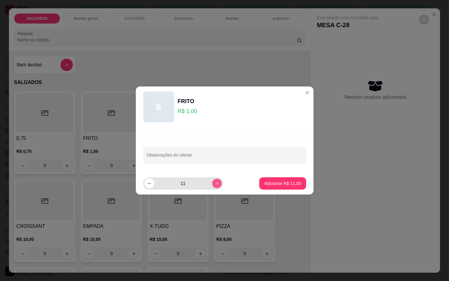
click at [214, 182] on icon "increase-product-quantity" at bounding box center [216, 183] width 5 height 5
type input "15"
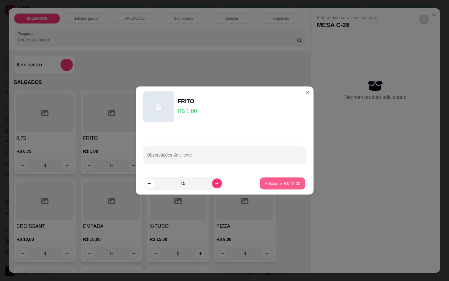
click at [273, 185] on p "Adicionar R$ 15,00" at bounding box center [283, 183] width 36 height 6
type input "15"
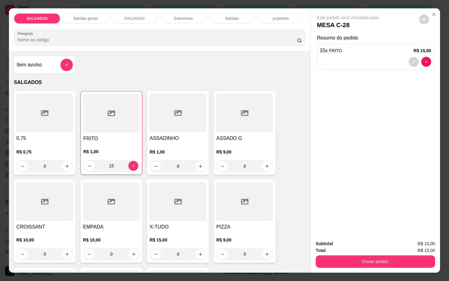
click at [224, 18] on div "Bebidas" at bounding box center [232, 18] width 46 height 10
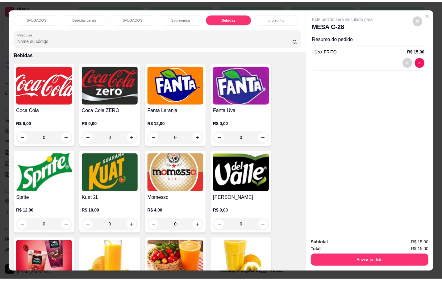
scroll to position [15, 0]
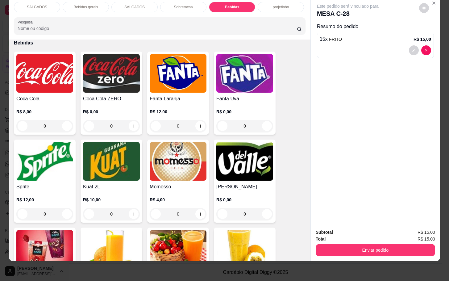
click at [188, 230] on img at bounding box center [178, 249] width 57 height 39
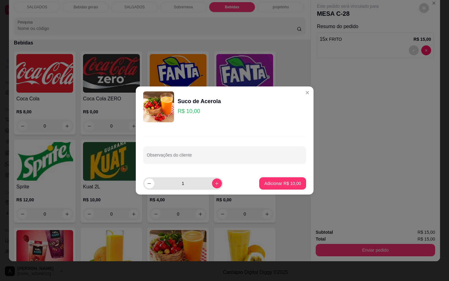
click at [212, 187] on button "increase-product-quantity" at bounding box center [217, 183] width 10 height 10
type input "2"
click at [264, 183] on p "Adicionar R$ 20,00" at bounding box center [282, 183] width 37 height 6
type input "2"
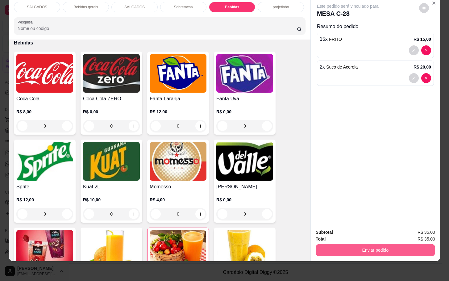
click at [340, 244] on button "Enviar pedido" at bounding box center [375, 250] width 119 height 12
click at [332, 232] on button "Não registrar e enviar pedido" at bounding box center [354, 228] width 64 height 12
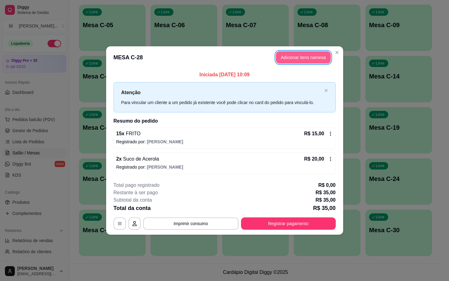
click at [300, 54] on button "Adicionar itens na mesa" at bounding box center [303, 57] width 55 height 12
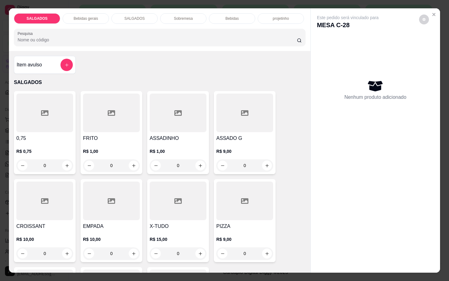
click at [229, 226] on h4 "PIZZA" at bounding box center [244, 225] width 57 height 7
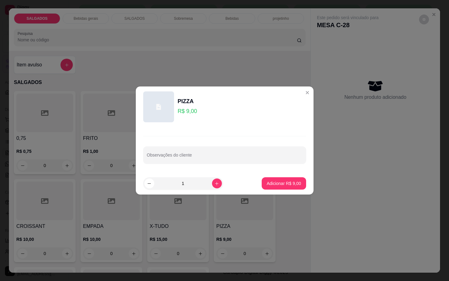
click at [286, 184] on p "Adicionar R$ 9,00" at bounding box center [284, 183] width 34 height 6
type input "1"
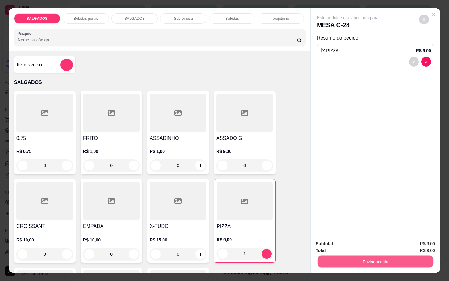
click at [354, 256] on button "Enviar pedido" at bounding box center [375, 261] width 116 height 12
click at [347, 244] on button "Não registrar e enviar pedido" at bounding box center [354, 243] width 64 height 12
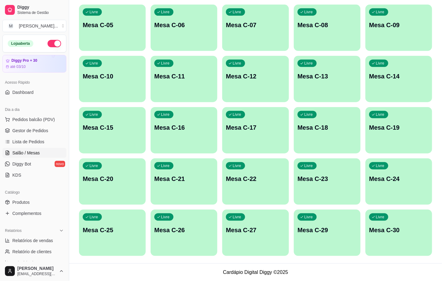
scroll to position [0, 0]
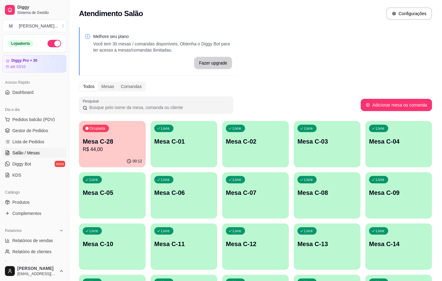
click at [81, 152] on div "Ocupada Mesa C-28 R$ 44,00" at bounding box center [112, 138] width 67 height 34
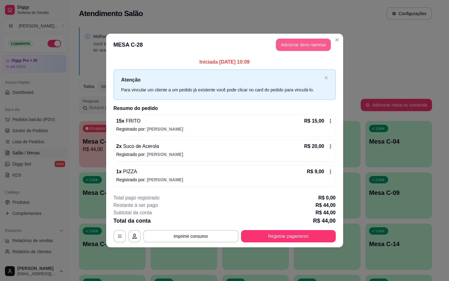
click at [312, 40] on button "Adicionar itens na mesa" at bounding box center [303, 45] width 55 height 12
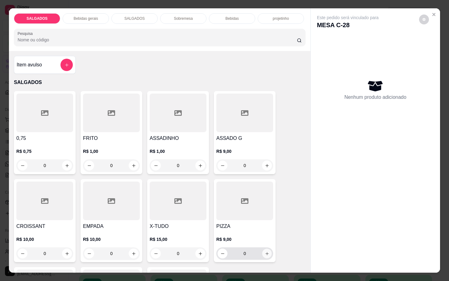
click at [265, 251] on icon "increase-product-quantity" at bounding box center [267, 253] width 5 height 5
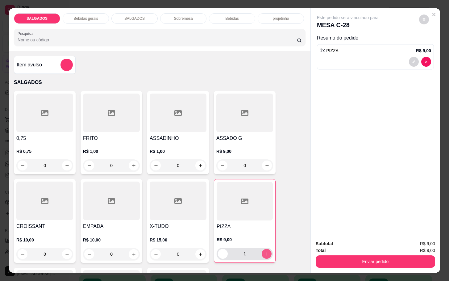
click at [264, 251] on icon "increase-product-quantity" at bounding box center [266, 253] width 5 height 5
type input "2"
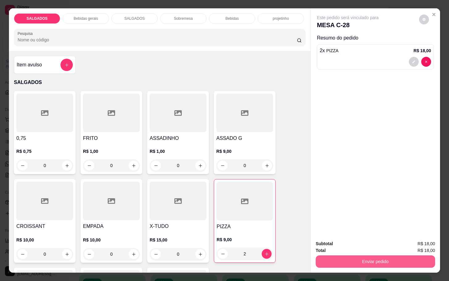
click at [336, 255] on button "Enviar pedido" at bounding box center [375, 261] width 119 height 12
click at [333, 239] on button "Não registrar e enviar pedido" at bounding box center [354, 243] width 64 height 12
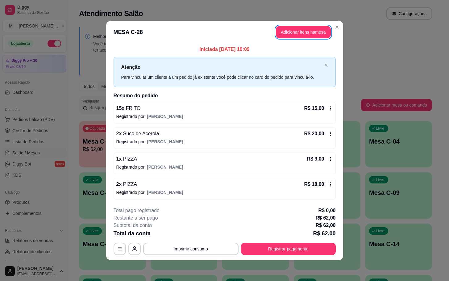
click at [284, 242] on div "**********" at bounding box center [225, 231] width 222 height 48
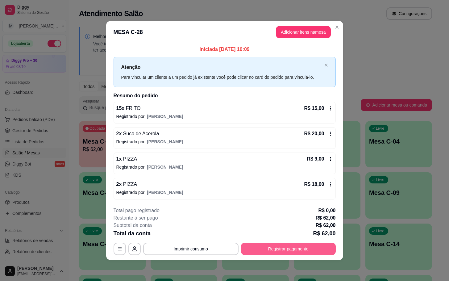
click at [283, 254] on button "Registrar pagamento" at bounding box center [288, 248] width 95 height 12
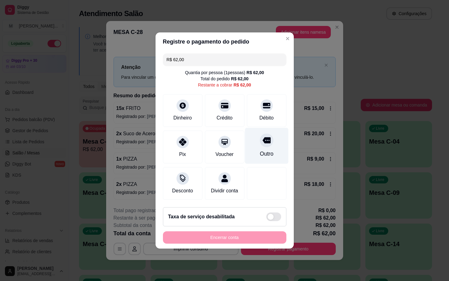
click at [269, 150] on div "Outro" at bounding box center [266, 146] width 43 height 36
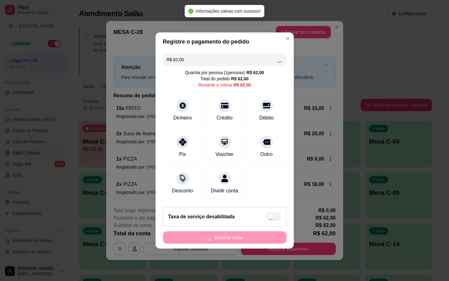
type input "R$ 0,00"
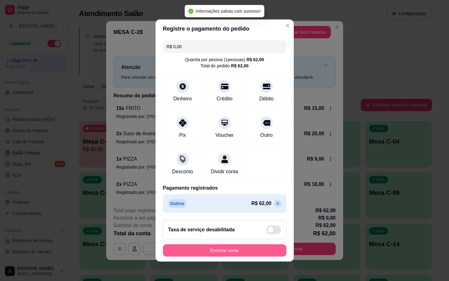
click at [237, 254] on button "Encerrar conta" at bounding box center [224, 250] width 123 height 12
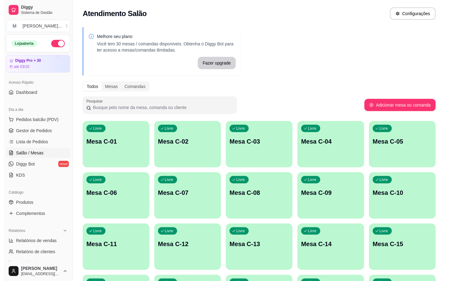
scroll to position [168, 0]
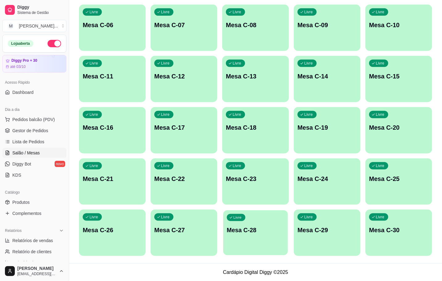
click at [271, 231] on p "Mesa C-28" at bounding box center [255, 230] width 57 height 8
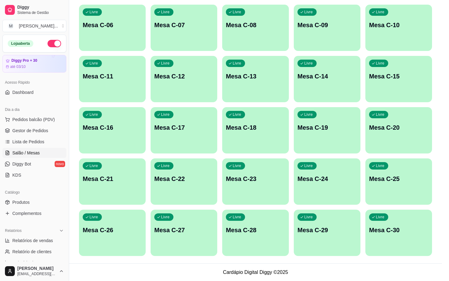
click at [317, 163] on button "Iniciar atendimento de mesa" at bounding box center [304, 159] width 63 height 12
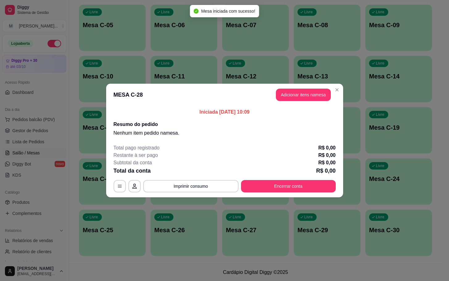
click at [307, 103] on header "MESA C-28 Adicionar itens na mesa" at bounding box center [224, 95] width 237 height 22
click at [305, 98] on button "Adicionar itens na mesa" at bounding box center [303, 95] width 55 height 12
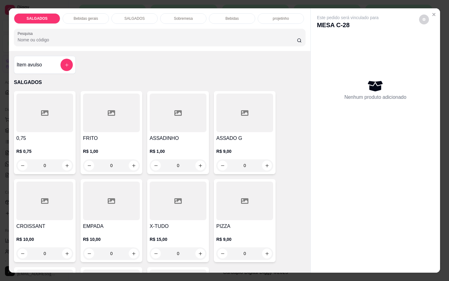
click at [114, 142] on div "R$ 1,00 0" at bounding box center [111, 157] width 57 height 30
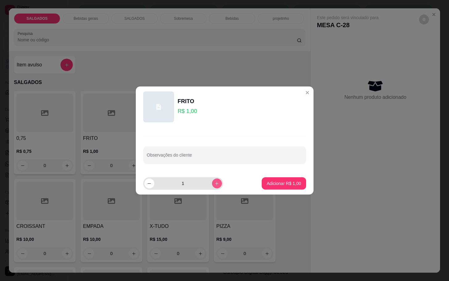
click at [214, 183] on icon "increase-product-quantity" at bounding box center [216, 183] width 5 height 5
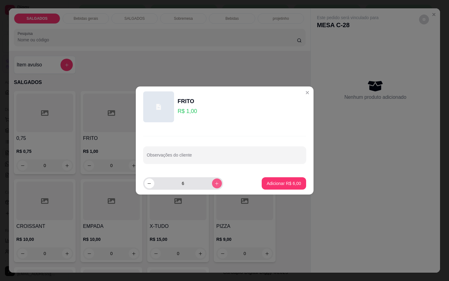
click at [214, 183] on icon "increase-product-quantity" at bounding box center [216, 183] width 5 height 5
click at [212, 183] on button "increase-product-quantity" at bounding box center [217, 183] width 10 height 10
type input "8"
click at [269, 189] on button "Adicionar R$ 8,00" at bounding box center [283, 183] width 43 height 12
type input "8"
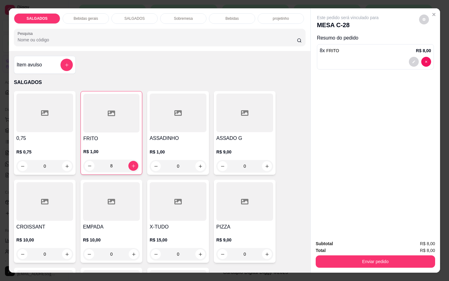
click at [85, 22] on div "SALGADOS Bebidas gerais SALGADOS Sobremesa Bebidas projetinho Pesquisa" at bounding box center [159, 29] width 301 height 43
click at [85, 17] on p "Bebidas gerais" at bounding box center [85, 18] width 24 height 5
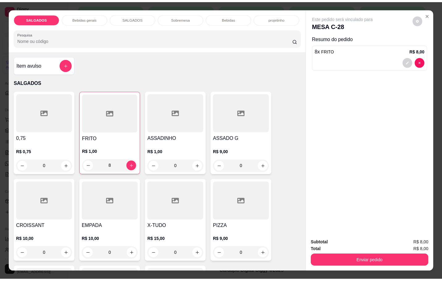
scroll to position [15, 0]
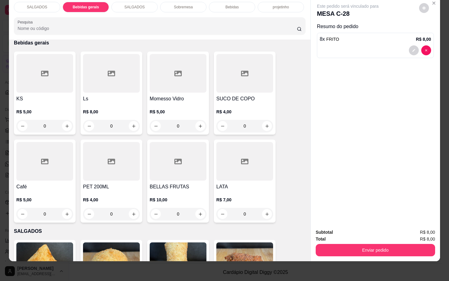
click at [116, 173] on div at bounding box center [111, 161] width 57 height 39
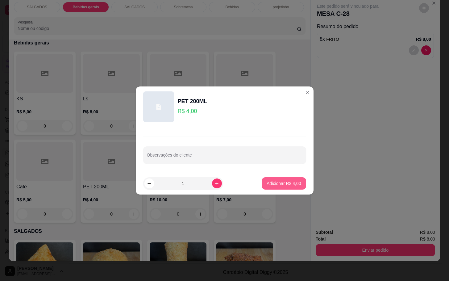
click at [284, 186] on button "Adicionar R$ 4,00" at bounding box center [284, 183] width 44 height 12
type input "1"
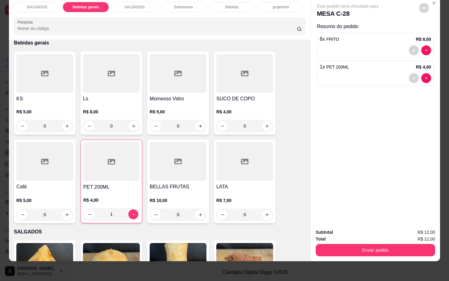
click at [361, 246] on button "Enviar pedido" at bounding box center [375, 250] width 119 height 12
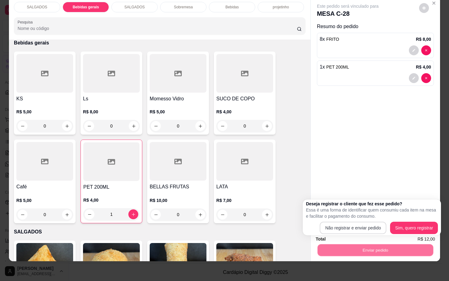
click at [350, 221] on div "Deseja registrar o cliente que fez esse pedido? Essa é uma forma de identificar…" at bounding box center [372, 217] width 132 height 33
click at [348, 219] on p "Essa é uma forma de identificar quem consumiu cada item na mesa e facilitar o p…" at bounding box center [372, 213] width 132 height 12
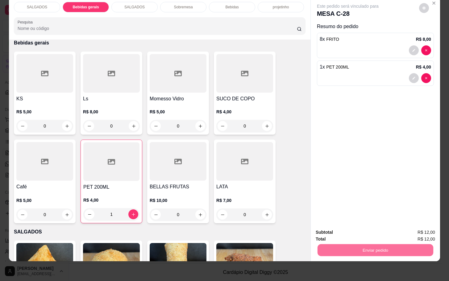
click at [345, 224] on button "Não registrar e enviar pedido" at bounding box center [354, 228] width 64 height 12
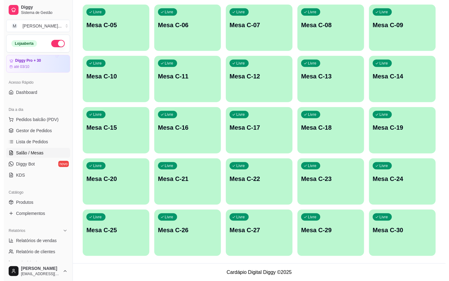
scroll to position [0, 0]
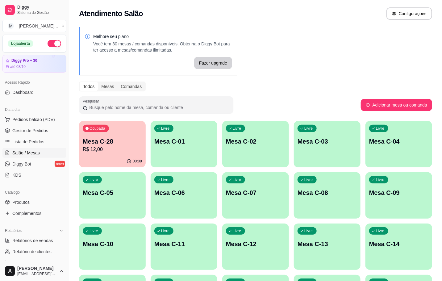
click at [130, 142] on p "Mesa C-28" at bounding box center [112, 141] width 59 height 9
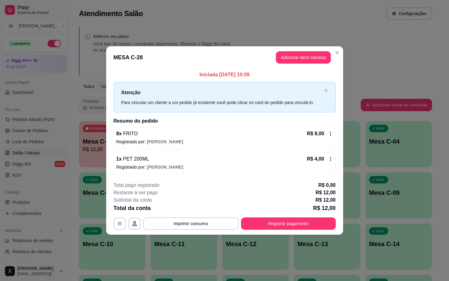
click at [321, 214] on div "**********" at bounding box center [225, 205] width 222 height 48
click at [317, 221] on button "Registrar pagamento" at bounding box center [288, 223] width 95 height 12
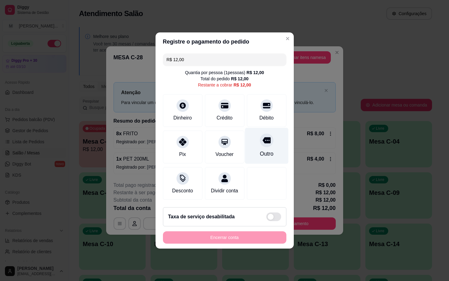
click at [260, 142] on div at bounding box center [267, 140] width 14 height 14
type input "R$ 0,00"
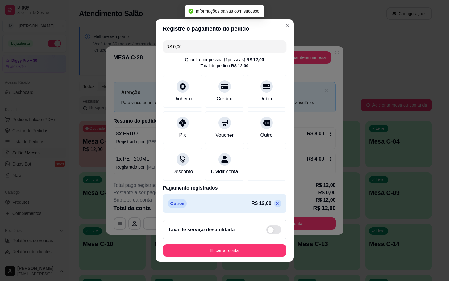
click at [230, 247] on footer "Taxa de serviço desabilitada Encerrar conta" at bounding box center [224, 238] width 138 height 46
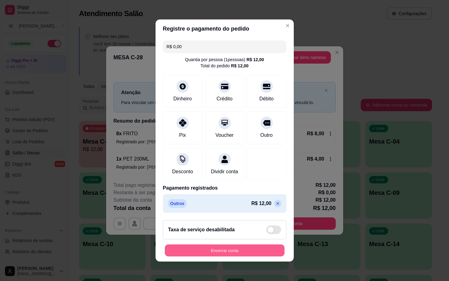
click at [231, 250] on button "Encerrar conta" at bounding box center [225, 250] width 120 height 12
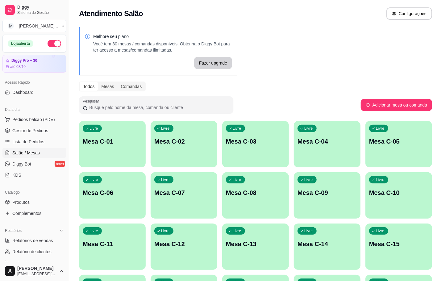
click at [125, 140] on p "Mesa C-01" at bounding box center [112, 141] width 59 height 9
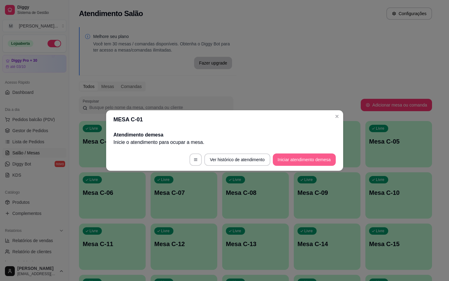
click at [294, 155] on button "Iniciar atendimento de mesa" at bounding box center [304, 159] width 63 height 12
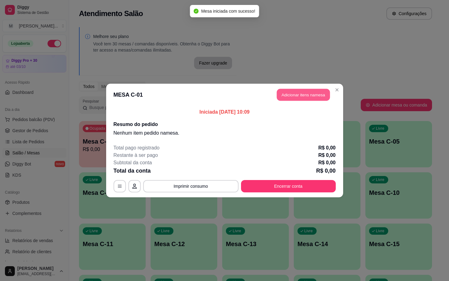
click at [321, 98] on button "Adicionar itens na mesa" at bounding box center [303, 95] width 53 height 12
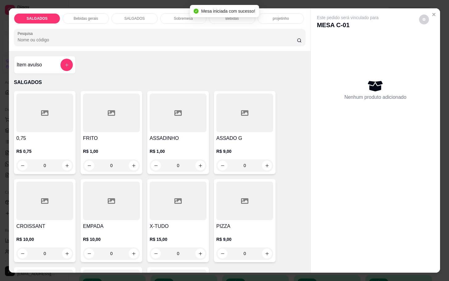
click at [269, 120] on div at bounding box center [244, 112] width 57 height 39
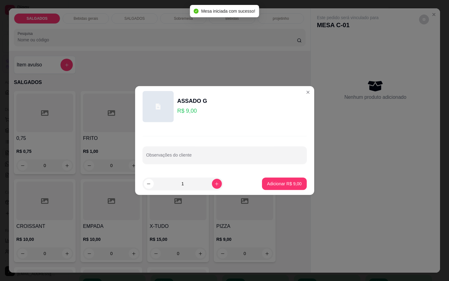
click at [260, 121] on div "ASSADO G R$ 9,00" at bounding box center [224, 106] width 164 height 31
click at [268, 191] on footer "1 Adicionar R$ 9,00" at bounding box center [225, 183] width 178 height 22
click at [275, 182] on p "Adicionar R$ 9,00" at bounding box center [283, 183] width 33 height 6
type input "1"
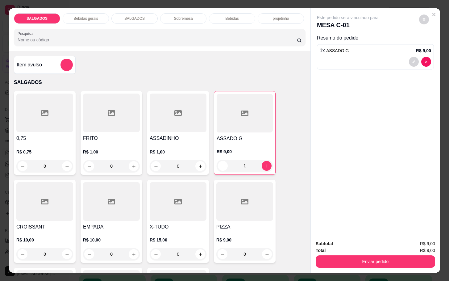
click at [84, 112] on div at bounding box center [111, 112] width 57 height 39
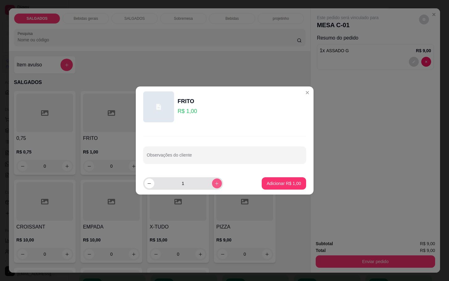
click at [214, 185] on icon "increase-product-quantity" at bounding box center [216, 183] width 5 height 5
click at [215, 185] on button "increase-product-quantity" at bounding box center [217, 183] width 10 height 10
click at [211, 178] on div "3" at bounding box center [182, 183] width 77 height 12
click at [212, 184] on button "increase-product-quantity" at bounding box center [217, 183] width 10 height 10
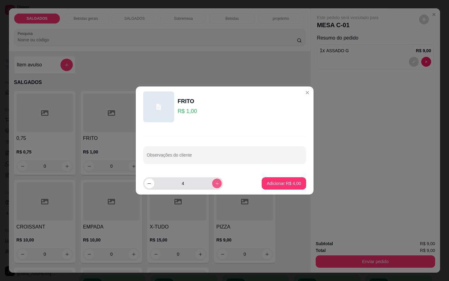
click at [212, 184] on button "increase-product-quantity" at bounding box center [217, 183] width 10 height 10
type input "5"
click at [251, 187] on footer "5 Adicionar R$ 5,00" at bounding box center [225, 183] width 178 height 22
click at [267, 185] on p "Adicionar R$ 5,00" at bounding box center [284, 183] width 34 height 6
type input "5"
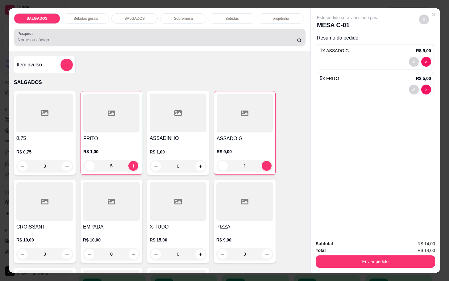
click at [82, 22] on div "SALGADOS Bebidas gerais SALGADOS Sobremesa Bebidas projetinho Pesquisa" at bounding box center [159, 29] width 301 height 43
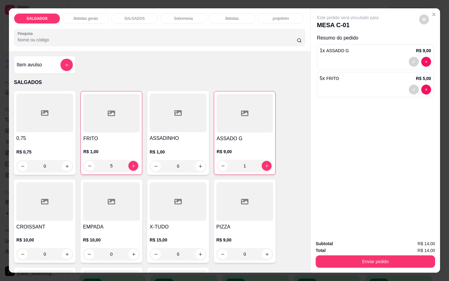
click at [92, 17] on p "Bebidas gerais" at bounding box center [85, 18] width 24 height 5
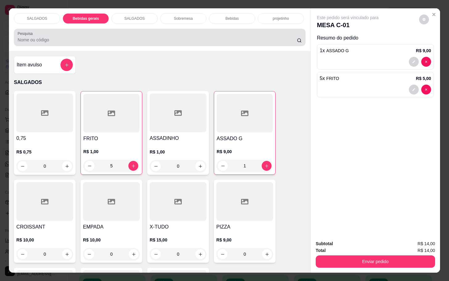
scroll to position [15, 0]
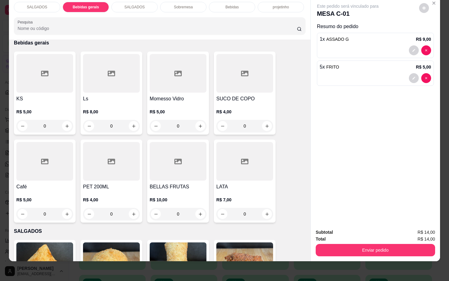
click at [175, 82] on div at bounding box center [178, 73] width 57 height 39
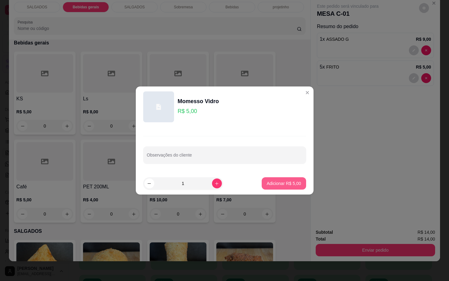
click at [280, 180] on p "Adicionar R$ 5,00" at bounding box center [284, 183] width 34 height 6
type input "1"
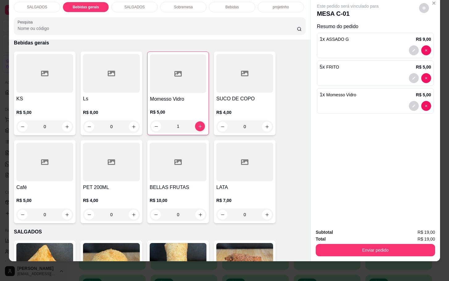
click at [332, 235] on div "Total R$ 19,00" at bounding box center [375, 238] width 119 height 7
click at [333, 244] on button "Enviar pedido" at bounding box center [375, 250] width 119 height 12
click at [337, 244] on button "Enviar pedido" at bounding box center [375, 250] width 116 height 12
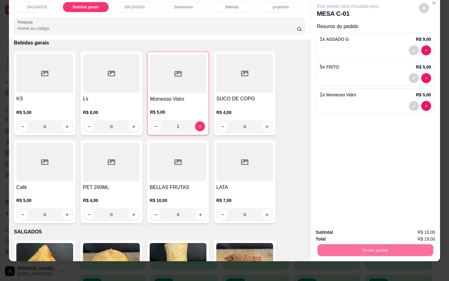
click at [341, 224] on button "Não registrar e enviar pedido" at bounding box center [354, 228] width 64 height 12
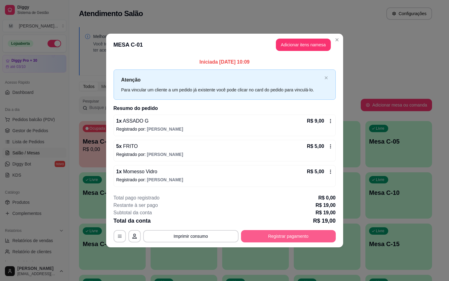
click at [300, 238] on button "Registrar pagamento" at bounding box center [288, 236] width 95 height 12
click at [273, 135] on div "Outro" at bounding box center [266, 146] width 43 height 36
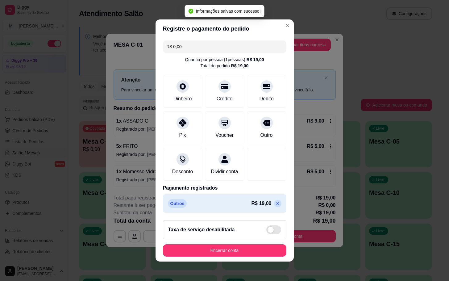
type input "R$ 0,00"
click at [230, 254] on button "Encerrar conta" at bounding box center [224, 250] width 123 height 12
